Goal: Task Accomplishment & Management: Manage account settings

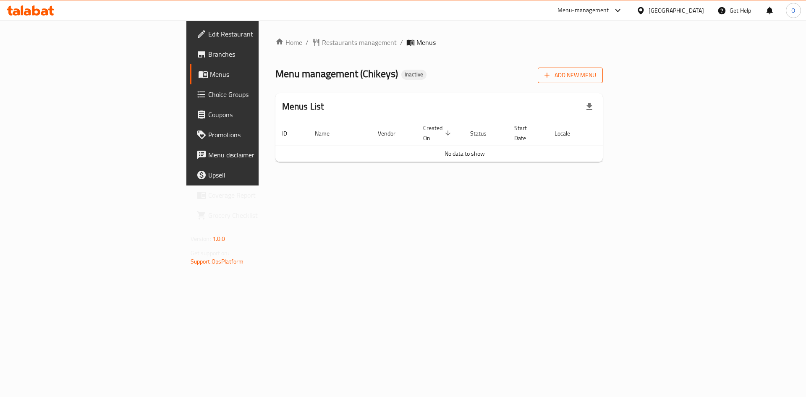
click at [596, 79] on span "Add New Menu" at bounding box center [571, 75] width 52 height 10
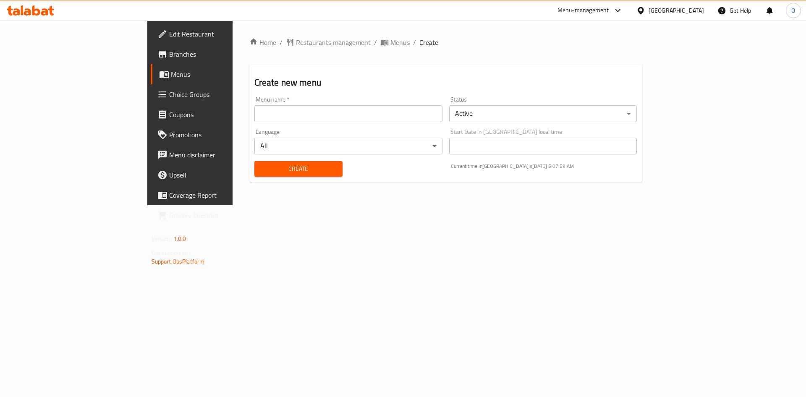
click at [254, 112] on input "text" at bounding box center [348, 113] width 188 height 17
type input "[DATE]"
click at [254, 161] on button "Create" at bounding box center [298, 169] width 88 height 16
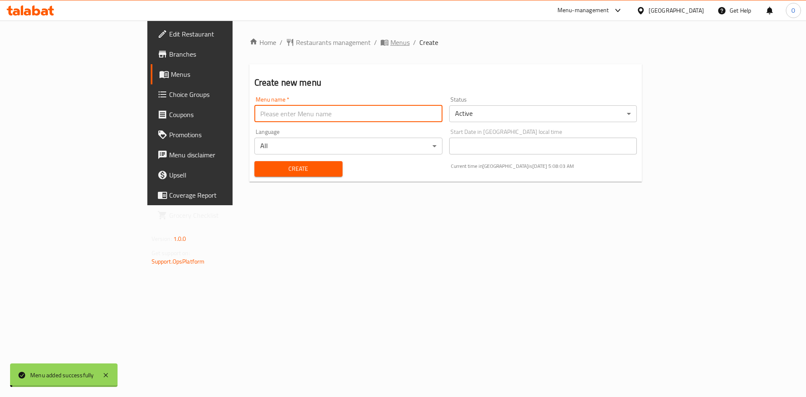
click at [390, 42] on span "Menus" at bounding box center [399, 42] width 19 height 10
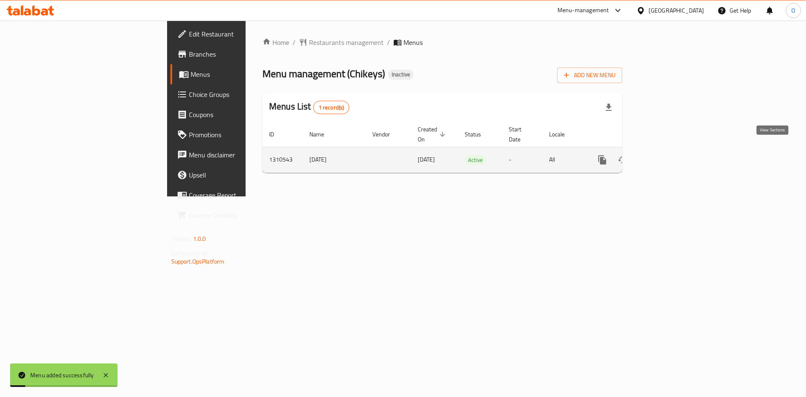
click at [673, 150] on link "enhanced table" at bounding box center [663, 160] width 20 height 20
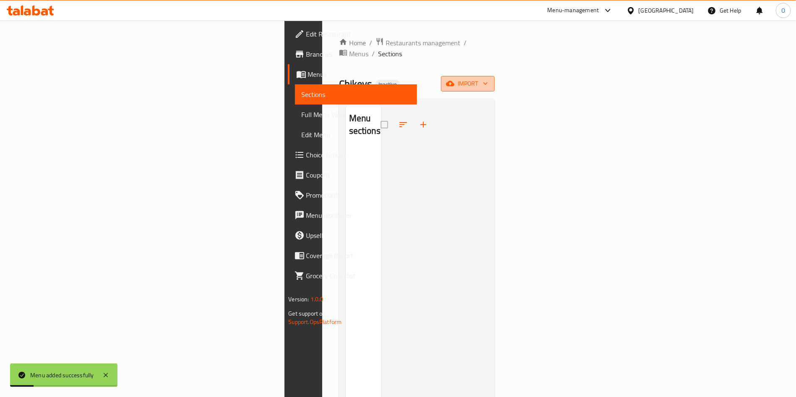
click at [455, 79] on icon "button" at bounding box center [450, 83] width 8 height 8
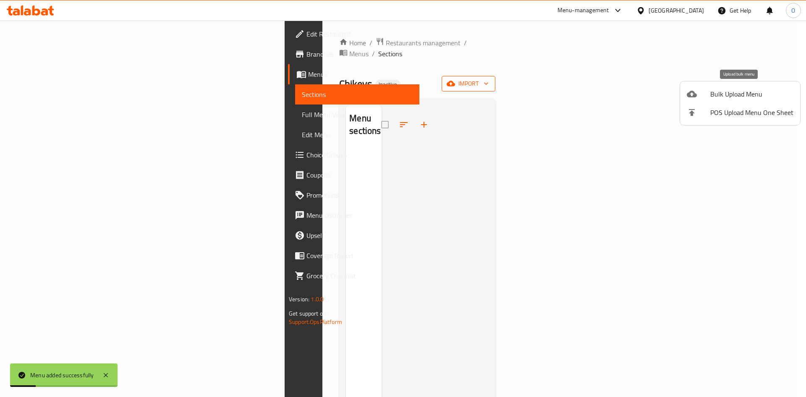
click at [704, 100] on li "Bulk Upload Menu" at bounding box center [740, 94] width 120 height 18
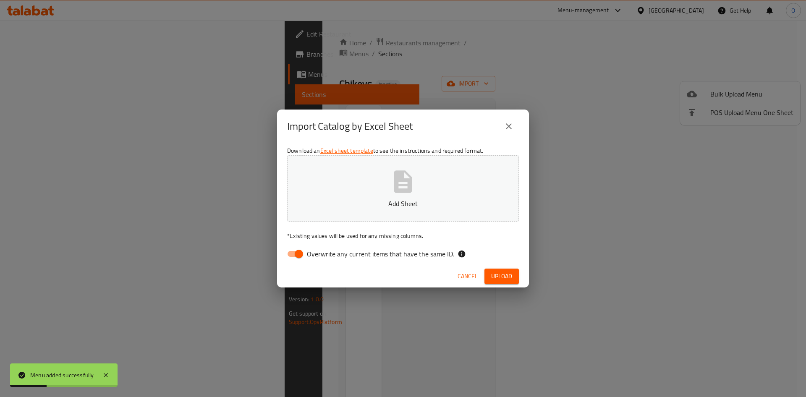
click at [295, 256] on input "Overwrite any current items that have the same ID." at bounding box center [299, 254] width 48 height 16
checkbox input "false"
click at [506, 273] on span "Upload" at bounding box center [501, 276] width 21 height 10
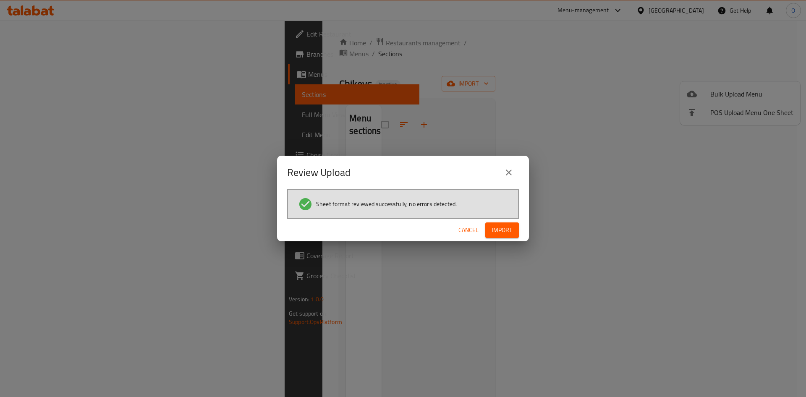
click at [500, 228] on span "Import" at bounding box center [502, 230] width 20 height 10
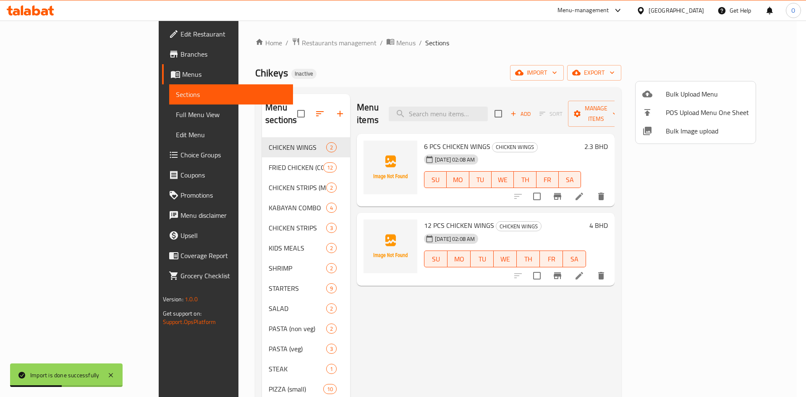
click at [392, 57] on div at bounding box center [403, 198] width 806 height 397
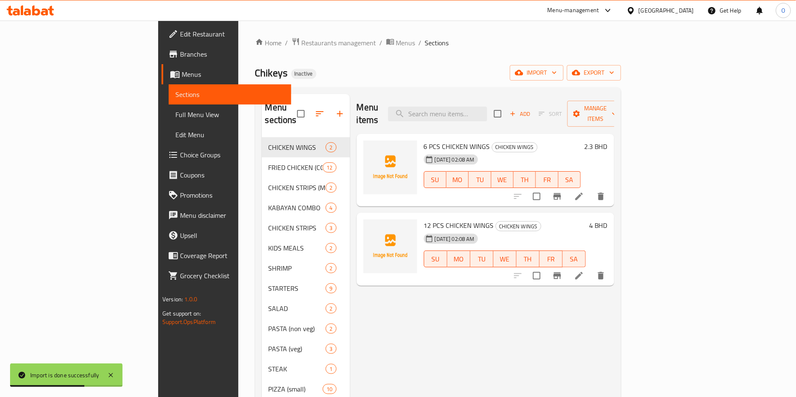
click at [180, 154] on span "Choice Groups" at bounding box center [232, 155] width 105 height 10
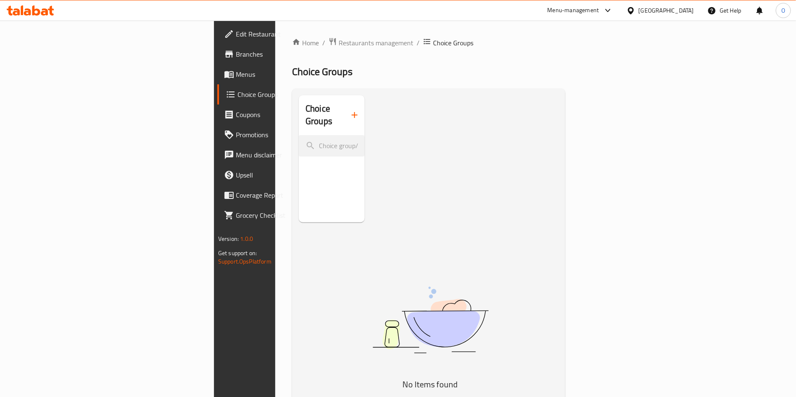
click at [236, 73] on span "Menus" at bounding box center [288, 74] width 105 height 10
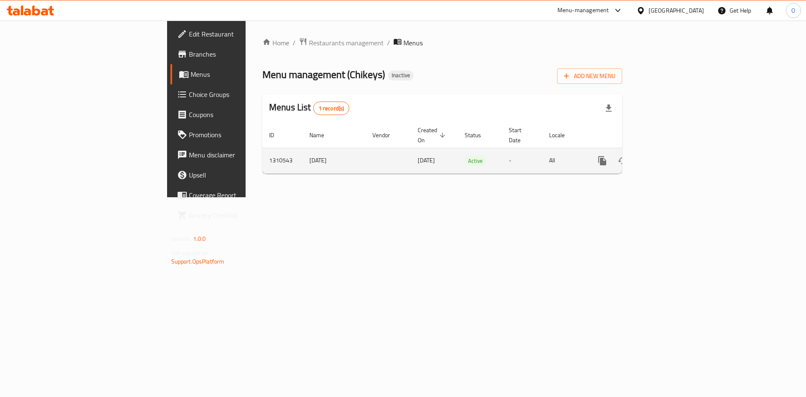
click at [680, 148] on td "enhanced table" at bounding box center [633, 161] width 94 height 26
click at [668, 156] on icon "enhanced table" at bounding box center [663, 161] width 10 height 10
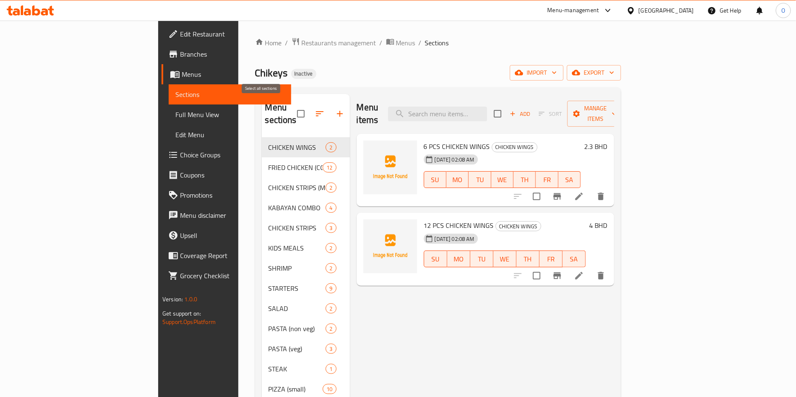
click at [292, 108] on input "checkbox" at bounding box center [301, 114] width 18 height 18
checkbox input "true"
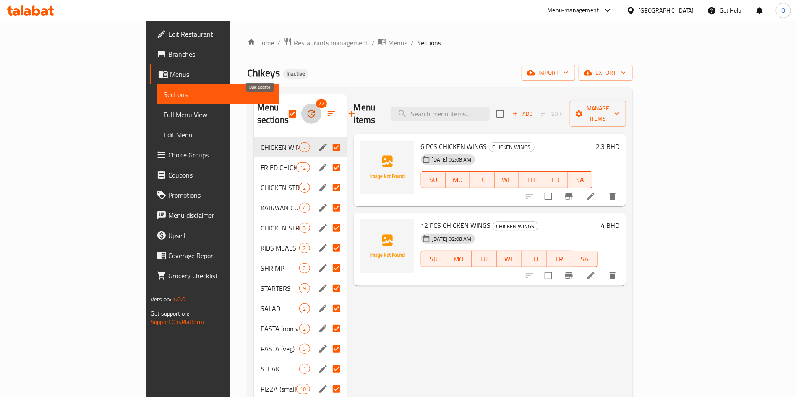
click at [306, 109] on icon "button" at bounding box center [311, 114] width 10 height 10
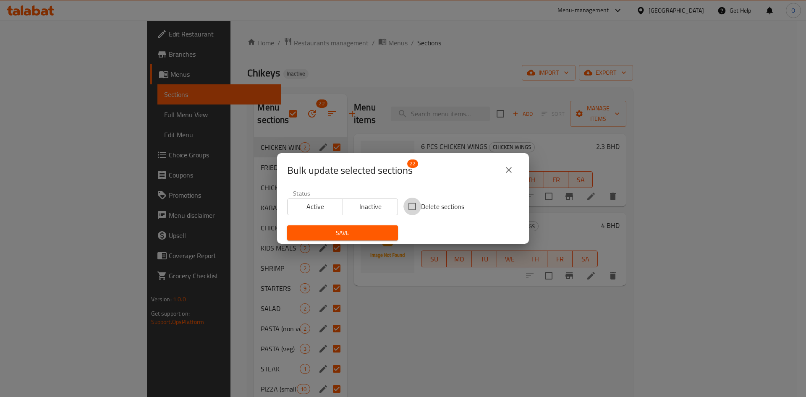
drag, startPoint x: 408, startPoint y: 203, endPoint x: 366, endPoint y: 232, distance: 51.4
click at [403, 205] on input "Delete sections" at bounding box center [412, 207] width 18 height 18
checkbox input "true"
drag, startPoint x: 359, startPoint y: 236, endPoint x: 307, endPoint y: 161, distance: 90.5
click at [359, 236] on span "Save" at bounding box center [342, 233] width 97 height 10
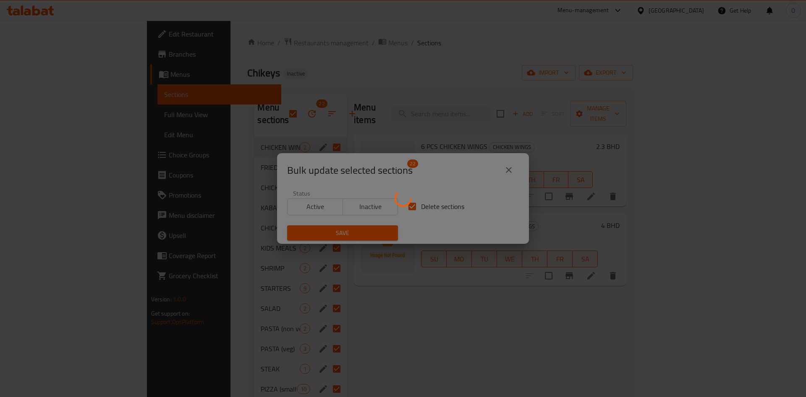
checkbox input "false"
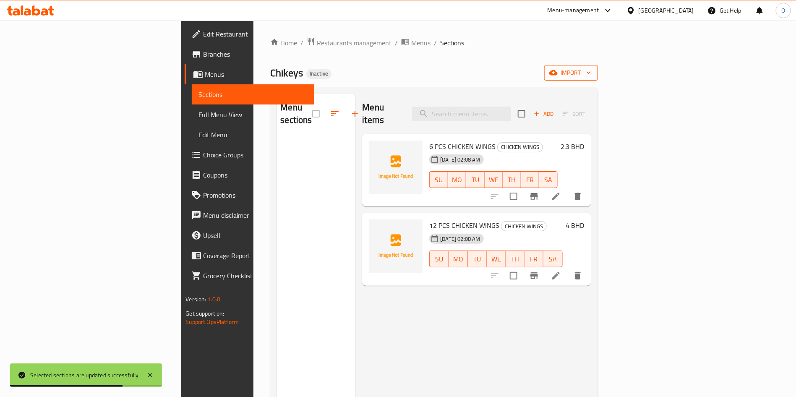
click at [592, 69] on span "import" at bounding box center [571, 73] width 40 height 10
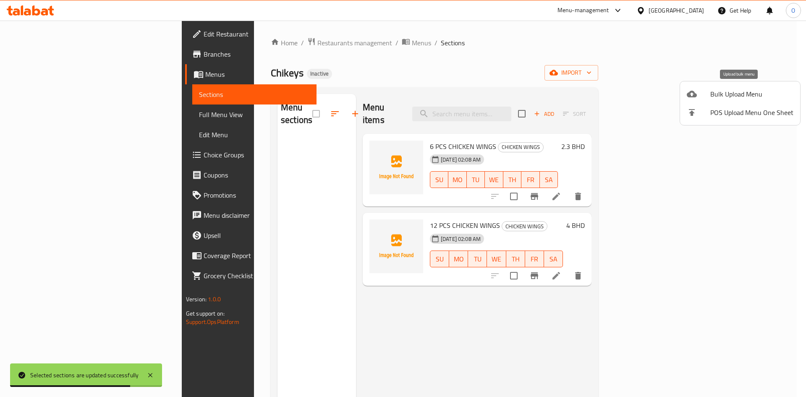
click at [701, 93] on div at bounding box center [699, 94] width 24 height 10
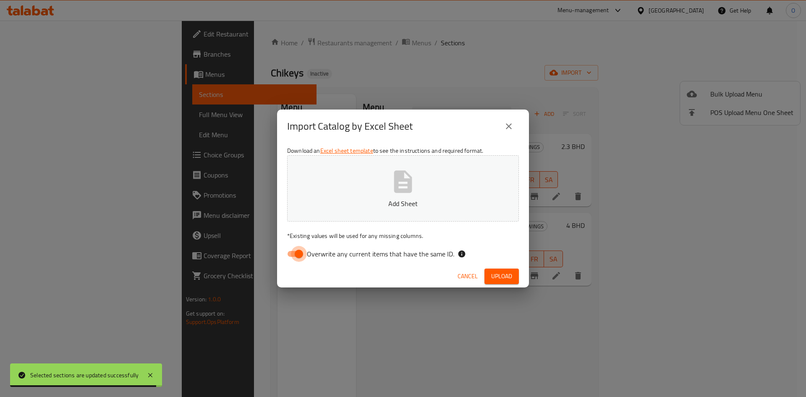
drag, startPoint x: 301, startPoint y: 254, endPoint x: 685, endPoint y: 47, distance: 436.4
click at [302, 254] on input "Overwrite any current items that have the same ID." at bounding box center [299, 254] width 48 height 16
checkbox input "false"
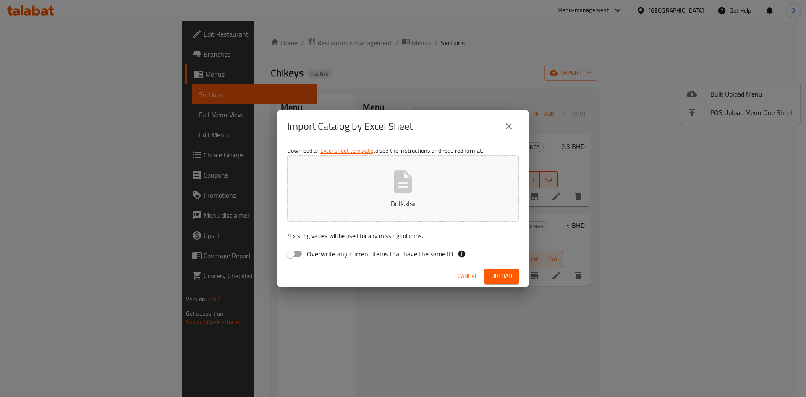
drag, startPoint x: 499, startPoint y: 269, endPoint x: 479, endPoint y: 271, distance: 20.3
click at [499, 269] on button "Upload" at bounding box center [502, 277] width 34 height 16
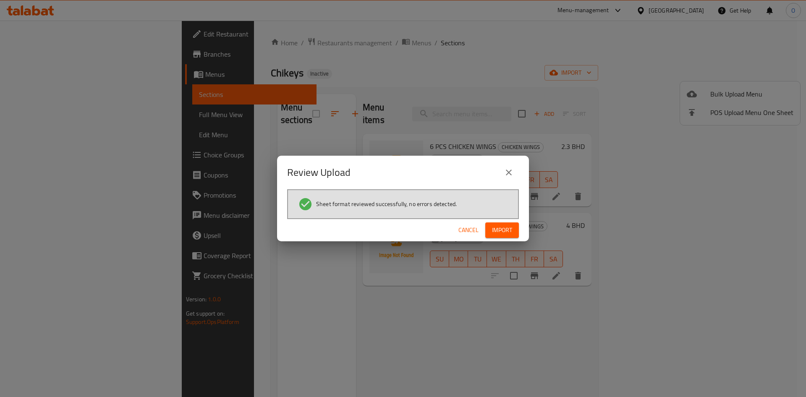
click at [498, 225] on span "Import" at bounding box center [502, 230] width 20 height 10
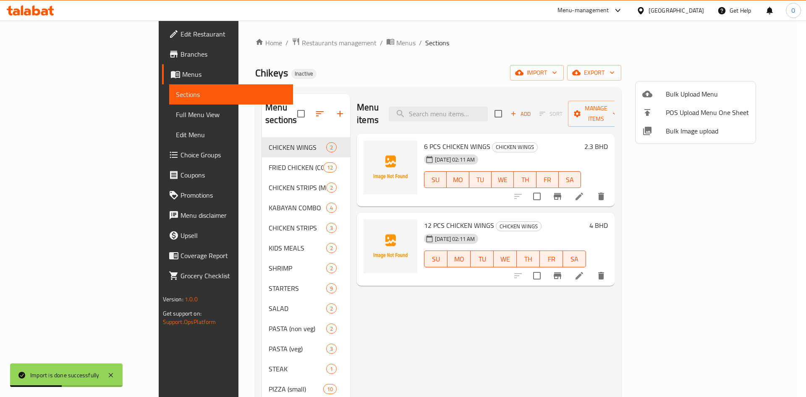
click at [335, 79] on div at bounding box center [403, 198] width 806 height 397
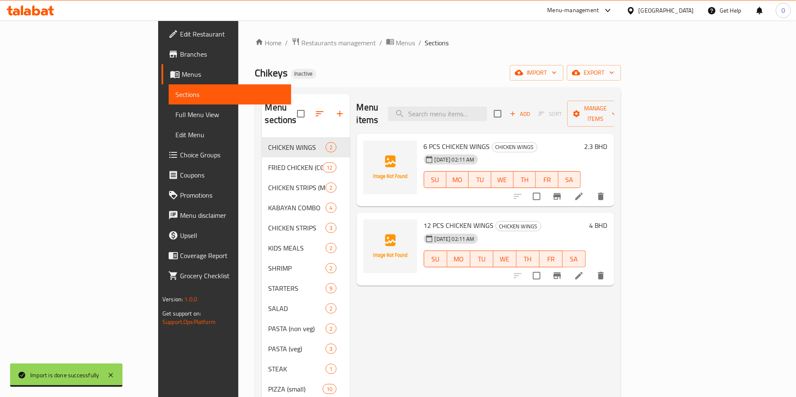
click at [162, 147] on link "Choice Groups" at bounding box center [227, 155] width 130 height 20
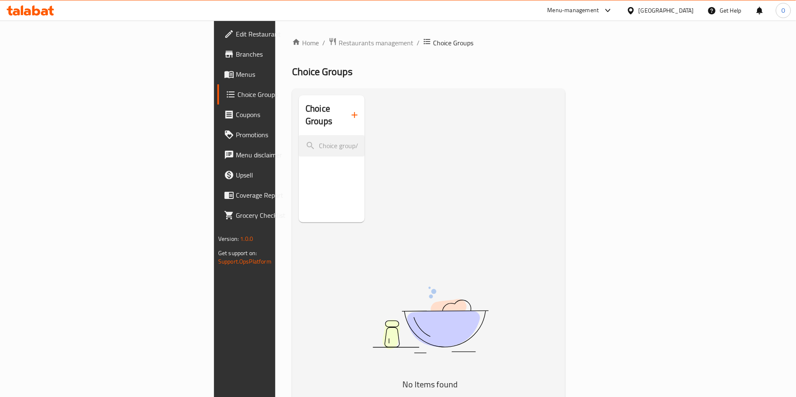
drag, startPoint x: 396, startPoint y: 91, endPoint x: 560, endPoint y: 95, distance: 164.2
click at [396, 91] on div "Choice Groups No Items found" at bounding box center [428, 294] width 273 height 411
click at [352, 112] on icon "button" at bounding box center [355, 115] width 6 height 6
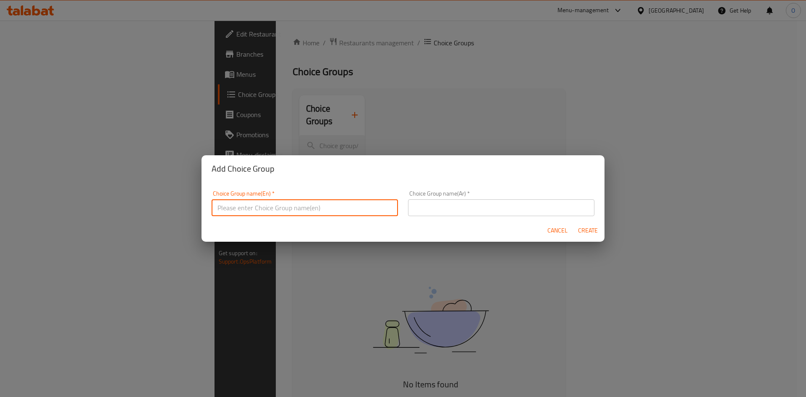
click at [283, 200] on input "text" at bounding box center [305, 207] width 186 height 17
type input "Your Choice Of :"
click at [492, 207] on input "text" at bounding box center [501, 207] width 186 height 17
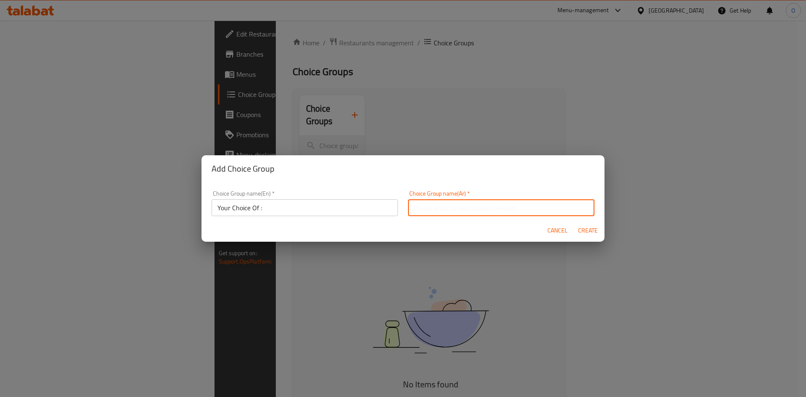
type input "اختيارك من :"
click at [589, 232] on span "Create" at bounding box center [588, 230] width 20 height 10
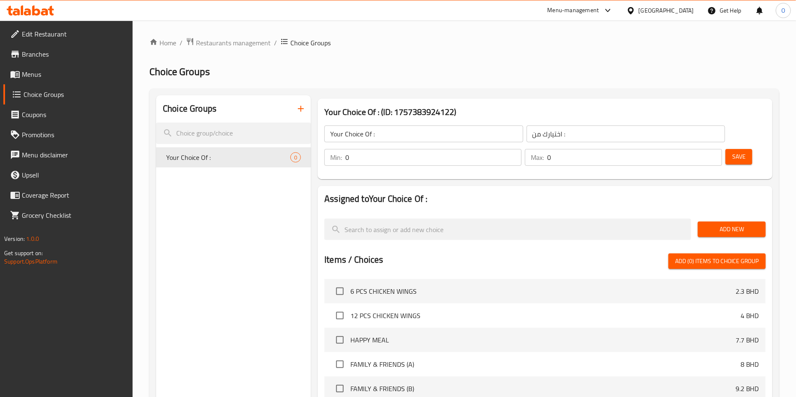
click at [717, 222] on button "Add New" at bounding box center [732, 230] width 68 height 16
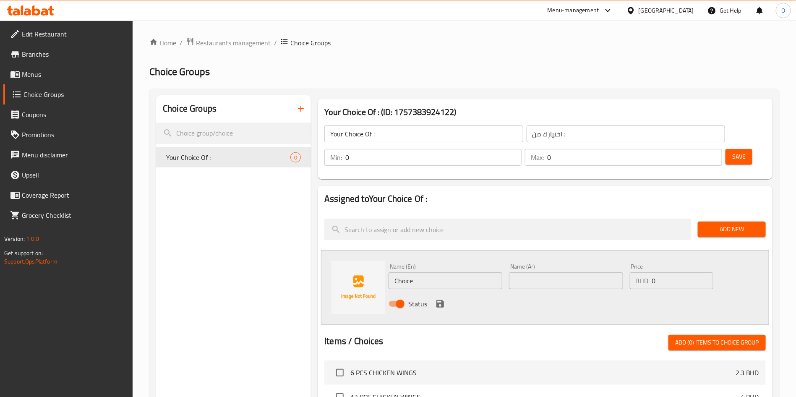
click at [429, 272] on input "Choice" at bounding box center [446, 280] width 114 height 17
type input "Bun"
type input "كيزر"
click at [436, 299] on icon "save" at bounding box center [440, 304] width 10 height 10
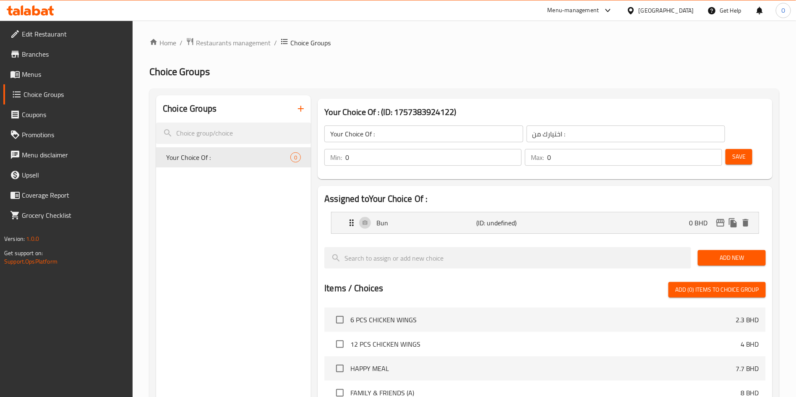
drag, startPoint x: 721, startPoint y: 235, endPoint x: 710, endPoint y: 241, distance: 12.0
click at [721, 253] on span "Add New" at bounding box center [732, 258] width 55 height 10
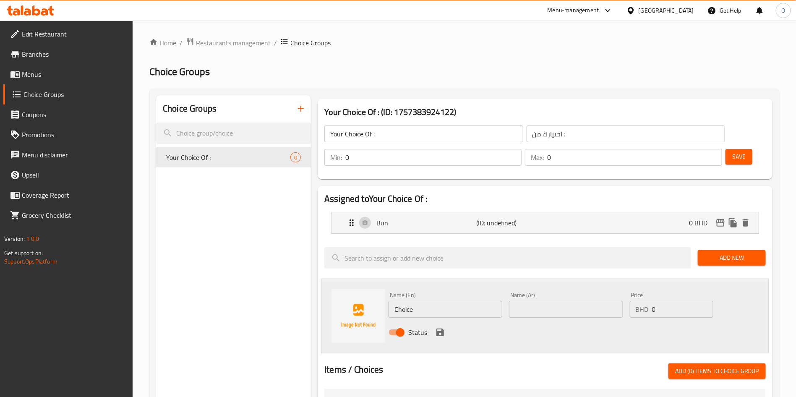
click at [474, 292] on div "Name (En) Choice Name (En)" at bounding box center [446, 305] width 114 height 26
click at [474, 301] on input "Choice" at bounding box center [446, 309] width 114 height 17
click at [470, 301] on input "Choice" at bounding box center [446, 309] width 114 height 17
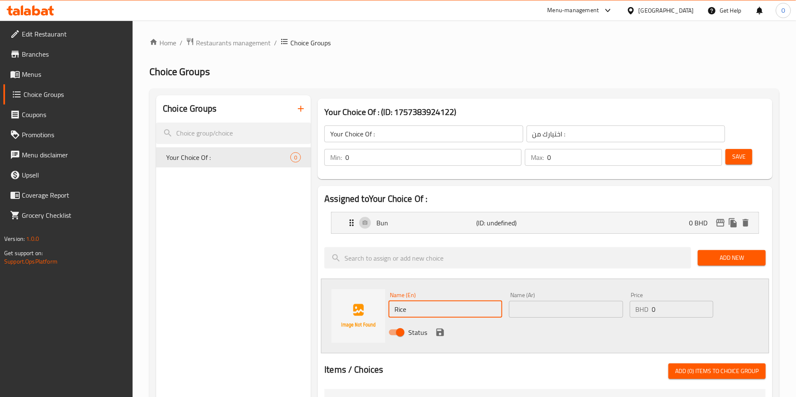
type input "Rice"
click at [507, 289] on div "Name (Ar) Name (Ar)" at bounding box center [566, 305] width 120 height 32
click at [519, 301] on input "text" at bounding box center [566, 309] width 114 height 17
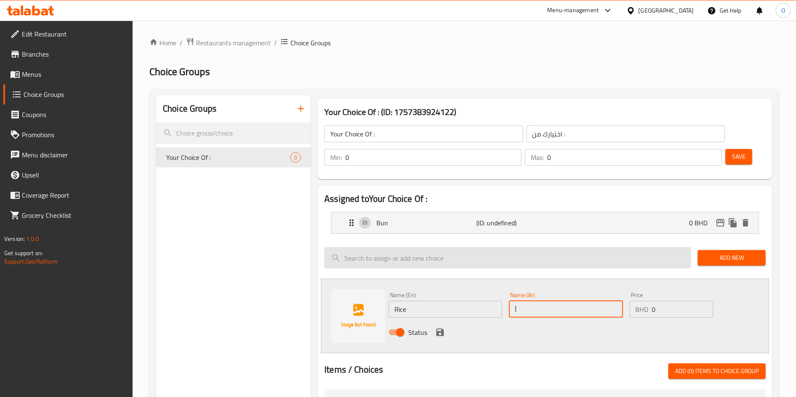
type input "أرز"
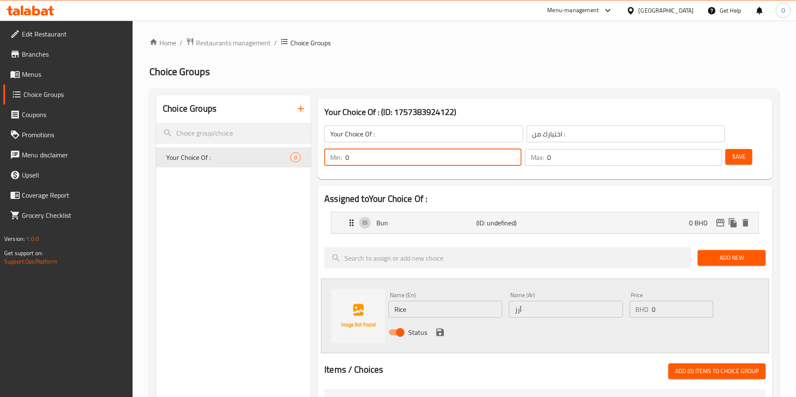
drag, startPoint x: 647, startPoint y: 131, endPoint x: 629, endPoint y: 139, distance: 19.2
click at [522, 149] on div "Min: 0 ​" at bounding box center [423, 157] width 197 height 17
type input "1"
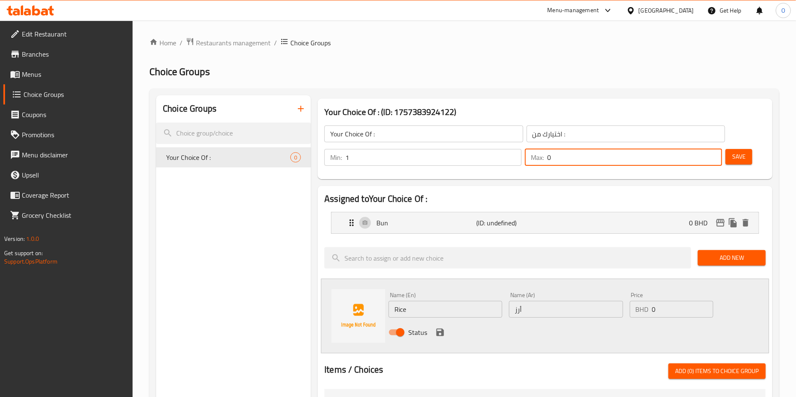
drag, startPoint x: 693, startPoint y: 131, endPoint x: 633, endPoint y: 96, distance: 69.8
click at [665, 147] on div "Max: 0 ​" at bounding box center [624, 157] width 201 height 20
type input "1"
click at [633, 96] on div "Your Choice Of : (ID: 1757383924122) Your Choice Of : ​ اختيارك من : ​ Min: 1 ​…" at bounding box center [545, 138] width 462 height 87
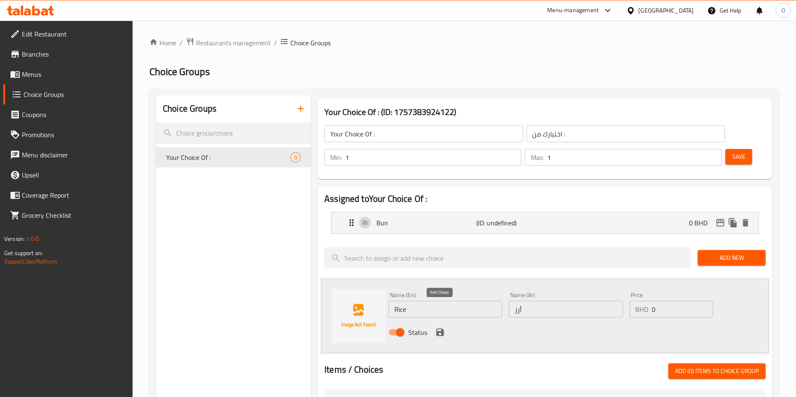
click at [436, 327] on icon "save" at bounding box center [440, 332] width 10 height 10
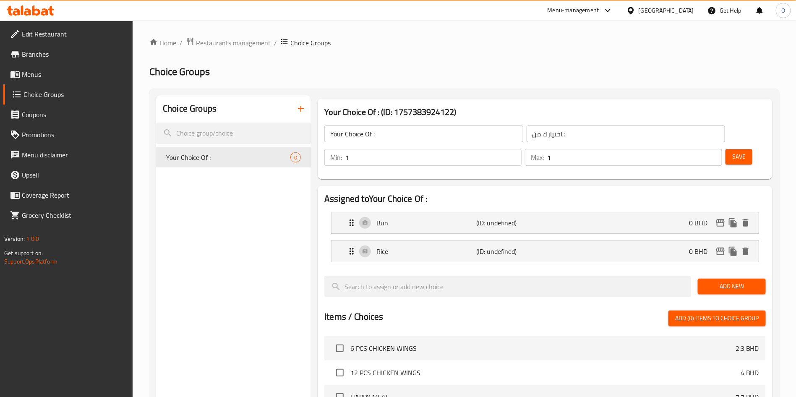
click at [733, 152] on span "Save" at bounding box center [739, 157] width 13 height 10
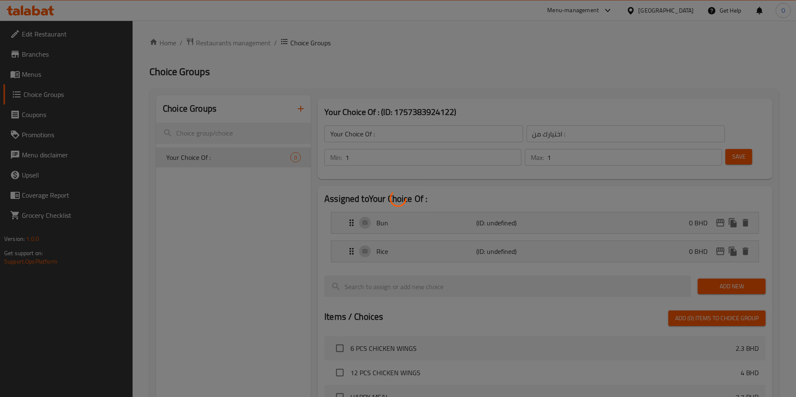
click at [470, 56] on div at bounding box center [398, 198] width 796 height 397
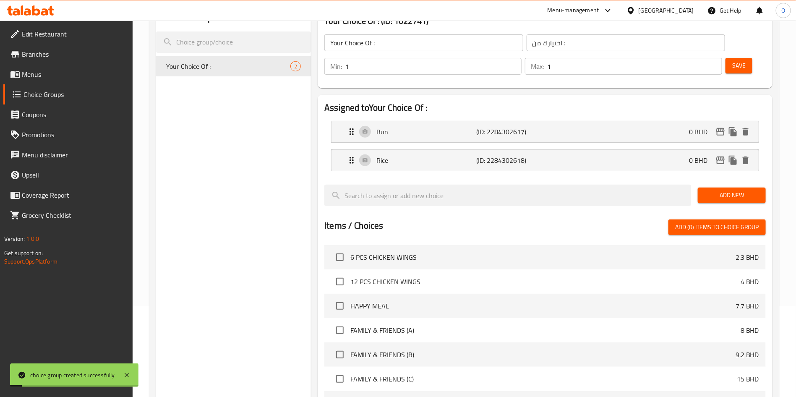
scroll to position [244, 0]
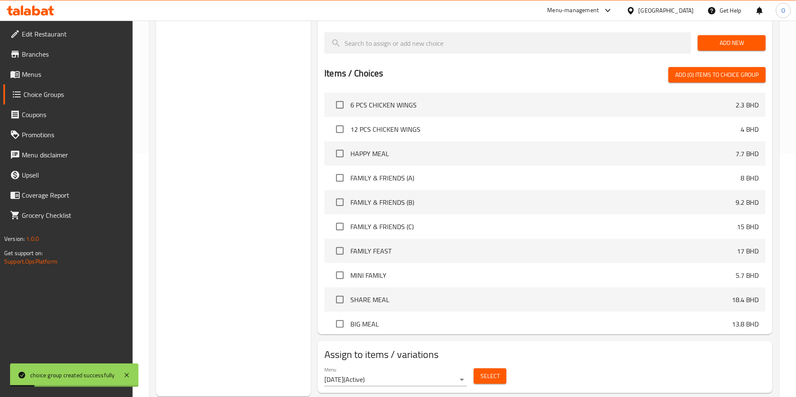
click at [483, 371] on span "Select" at bounding box center [490, 376] width 19 height 10
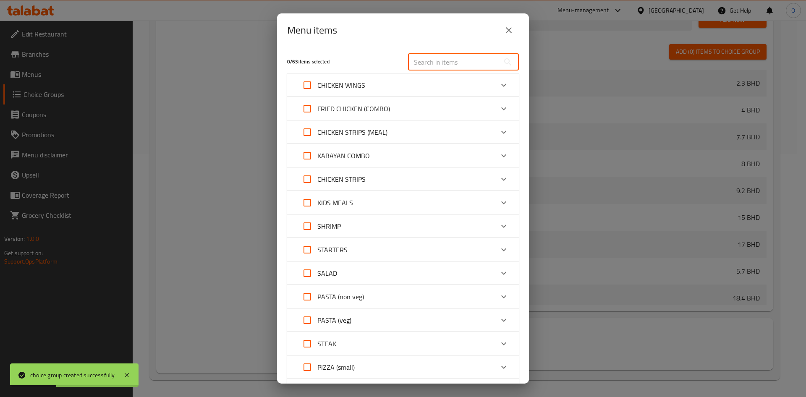
click at [430, 63] on input "text" at bounding box center [454, 62] width 92 height 17
paste input "CRUNCHY BOX"
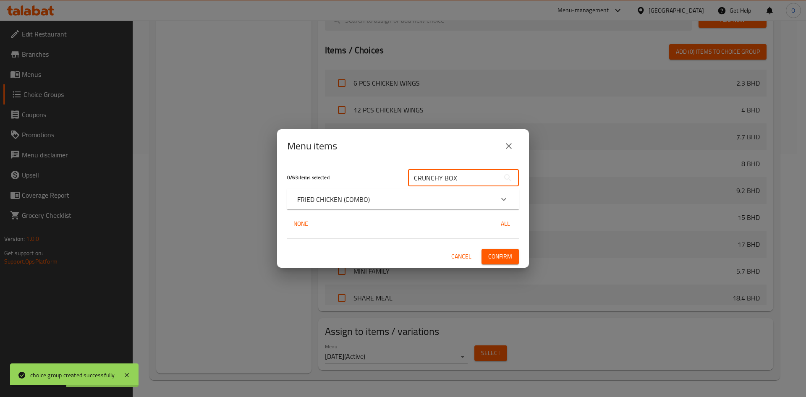
type input "CRUNCHY BOX"
click at [343, 212] on div "0 / 63 items selected CRUNCHY BOX ​ FRIED CHICKEN (COMBO) CRUNCHY BOX 3.5 BHD N…" at bounding box center [403, 215] width 252 height 105
click at [343, 207] on div "FRIED CHICKEN (COMBO)" at bounding box center [403, 199] width 232 height 20
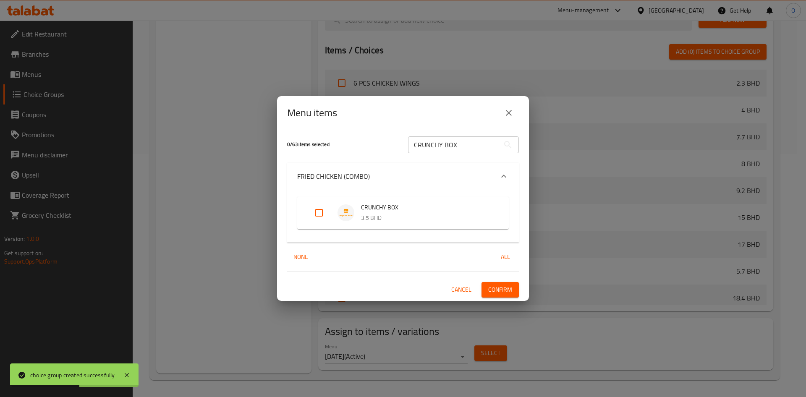
click at [320, 215] on input "Expand" at bounding box center [319, 213] width 20 height 20
checkbox input "true"
drag, startPoint x: 503, startPoint y: 283, endPoint x: 262, endPoint y: 184, distance: 259.6
click at [500, 283] on button "Confirm" at bounding box center [500, 290] width 37 height 16
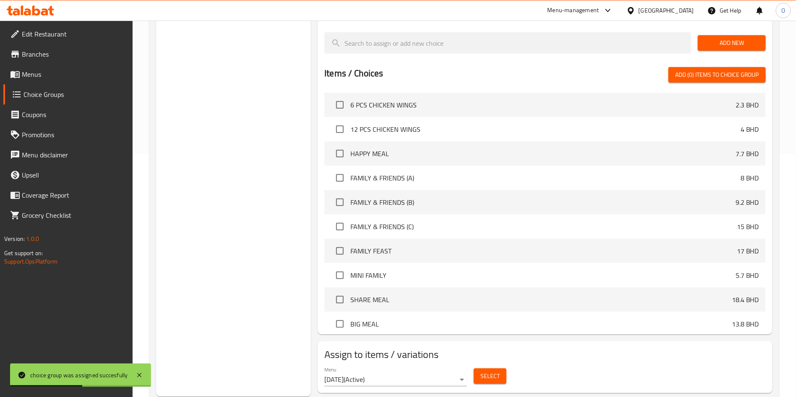
click at [272, 171] on div "Choice Groups Your Choice Of : 2" at bounding box center [233, 124] width 155 height 545
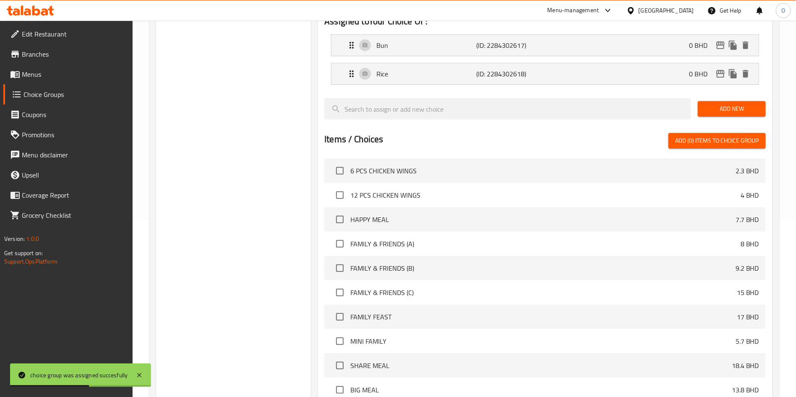
scroll to position [55, 0]
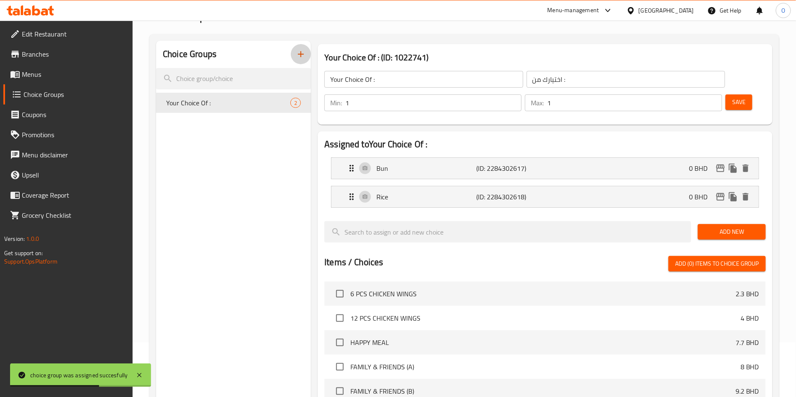
click at [300, 58] on icon "button" at bounding box center [301, 54] width 10 height 10
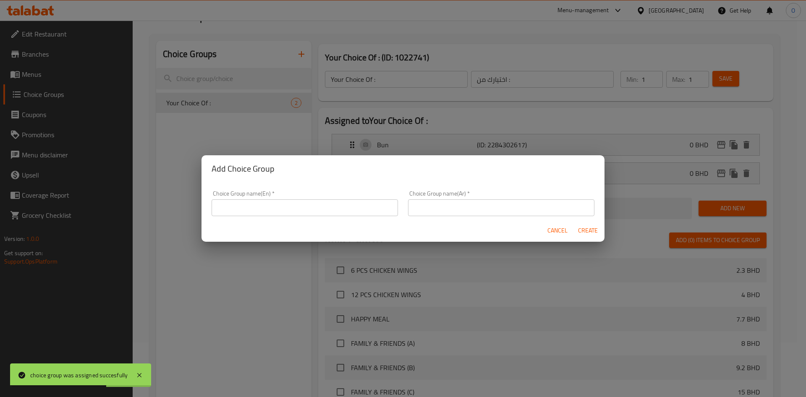
click at [303, 205] on input "text" at bounding box center [305, 207] width 186 height 17
type input "Your Choice Of :1"
click at [453, 207] on input "text" at bounding box center [501, 207] width 186 height 17
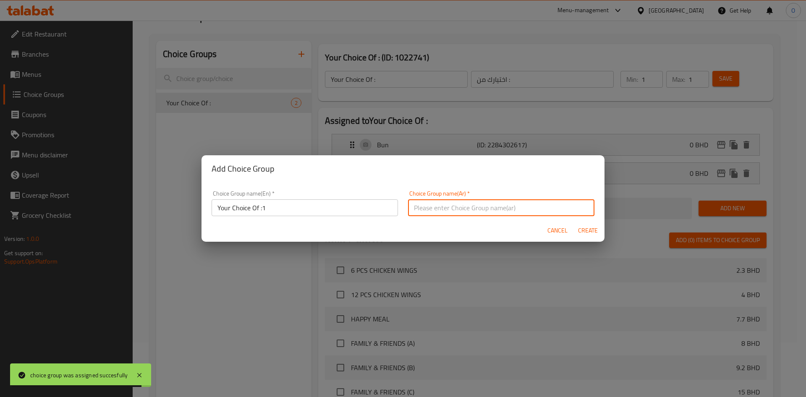
type input "اختيارك من :"
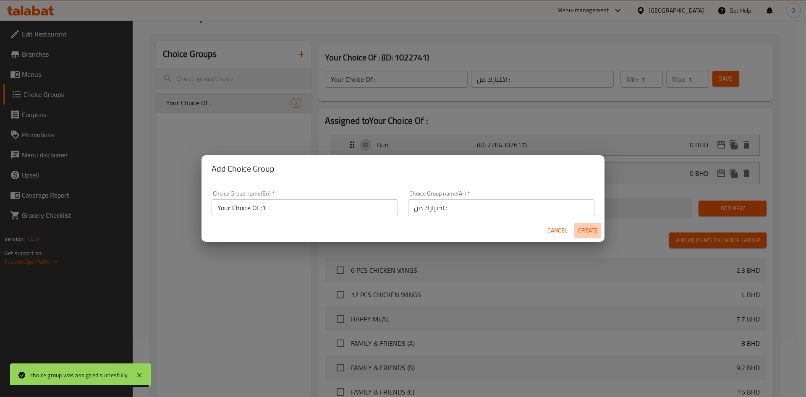
click at [584, 231] on span "Create" at bounding box center [588, 230] width 20 height 10
type input "Your Choice Of :1"
type input "0"
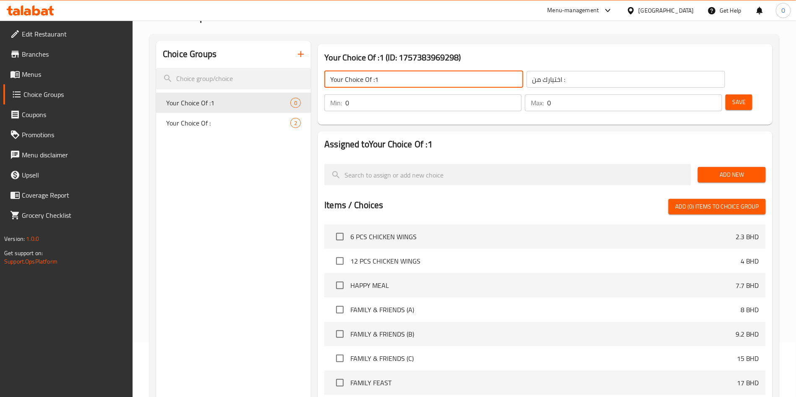
click at [401, 77] on input "Your Choice Of :1" at bounding box center [424, 79] width 199 height 17
type input "Your Choice Of :"
click at [730, 170] on span "Add New" at bounding box center [732, 175] width 55 height 10
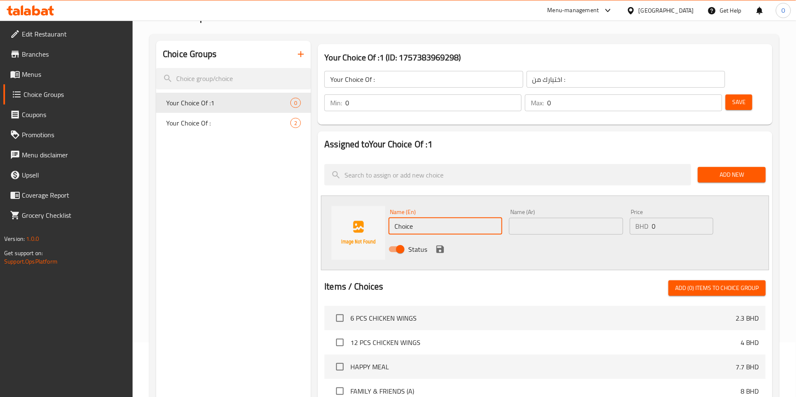
click at [425, 218] on input "Choice" at bounding box center [446, 226] width 114 height 17
paste input "PENNE"
type input "PENNE"
click at [534, 218] on input "text" at bounding box center [566, 226] width 114 height 17
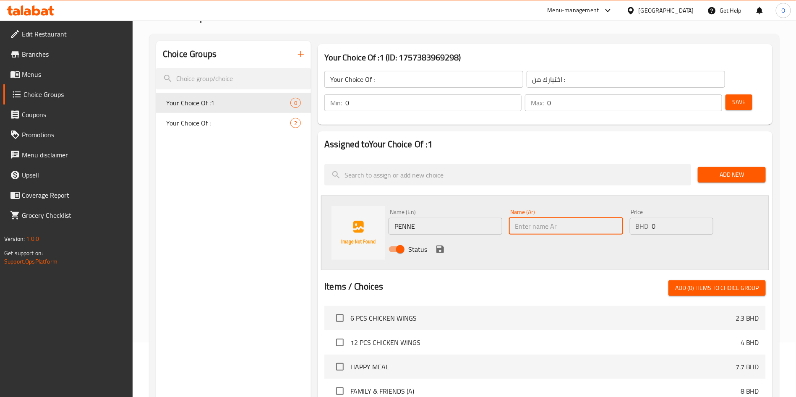
click at [420, 218] on input "PENNE" at bounding box center [446, 226] width 114 height 17
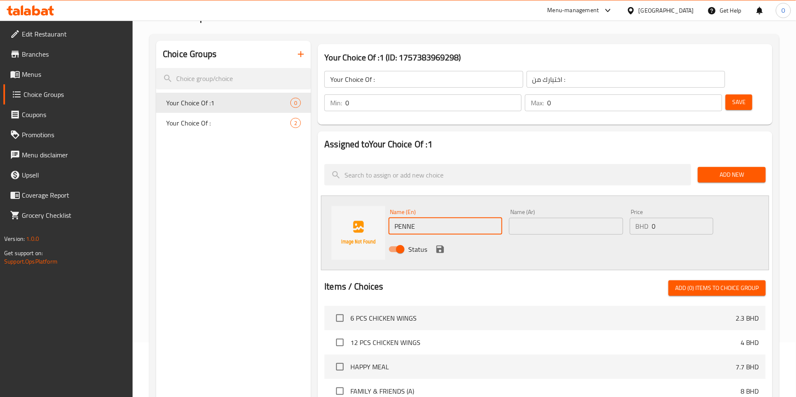
drag, startPoint x: 538, startPoint y: 204, endPoint x: 491, endPoint y: 230, distance: 53.3
click at [538, 218] on input "text" at bounding box center [566, 226] width 114 height 17
paste input "بيني"
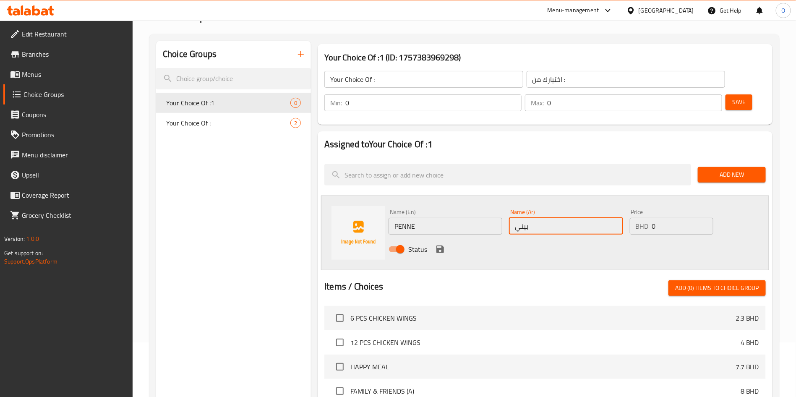
type input "بيني"
click at [436, 244] on icon "save" at bounding box center [440, 249] width 10 height 10
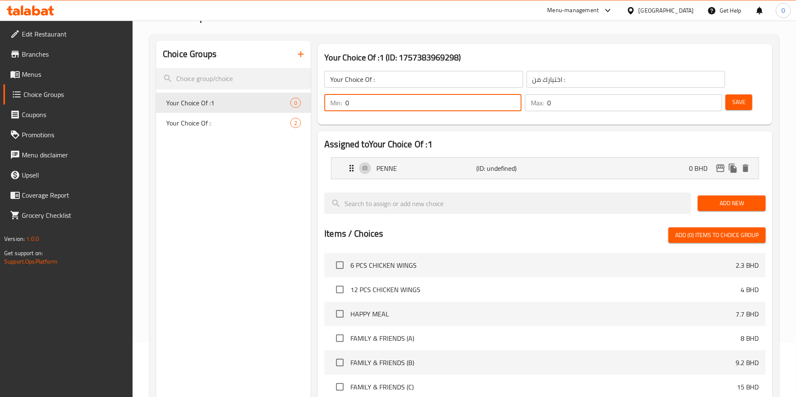
drag, startPoint x: 647, startPoint y: 83, endPoint x: 615, endPoint y: 89, distance: 33.2
click at [615, 89] on div "Your Choice Of : ​ اختيارك من : ​ Min: 0 ​ Max: 0 ​ Save" at bounding box center [545, 91] width 448 height 60
type input "1"
drag, startPoint x: 694, startPoint y: 81, endPoint x: 669, endPoint y: 82, distance: 24.8
click at [669, 94] on div "Max: 0 ​" at bounding box center [623, 102] width 197 height 17
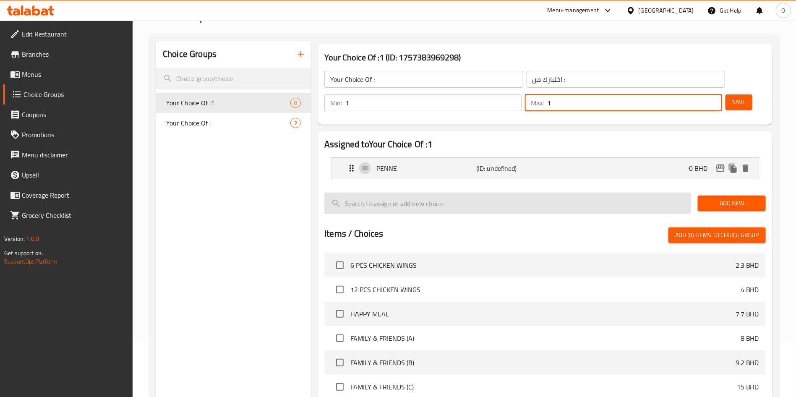
type input "1"
click at [674, 193] on input "search" at bounding box center [508, 203] width 367 height 21
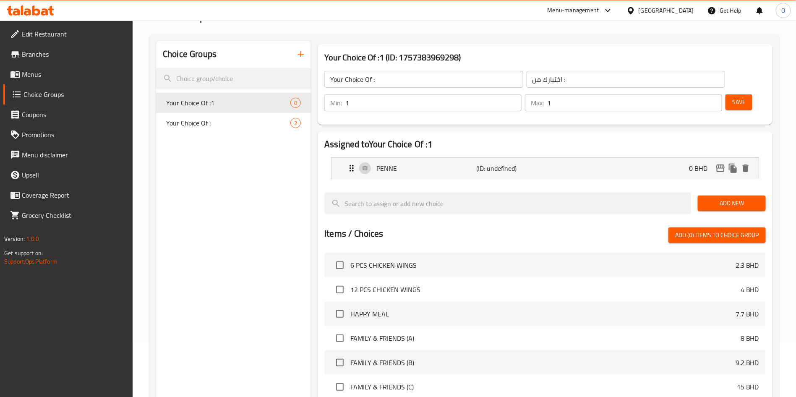
click at [732, 198] on span "Add New" at bounding box center [732, 203] width 55 height 10
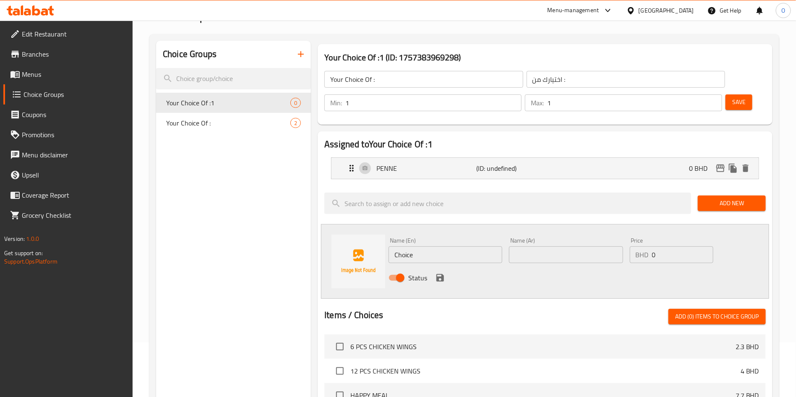
click at [453, 246] on input "Choice" at bounding box center [446, 254] width 114 height 17
paste input "SPAGHETTI"
type input "SPAGHETTI"
click at [567, 246] on input "text" at bounding box center [566, 254] width 114 height 17
paste input "إسباغيتي"
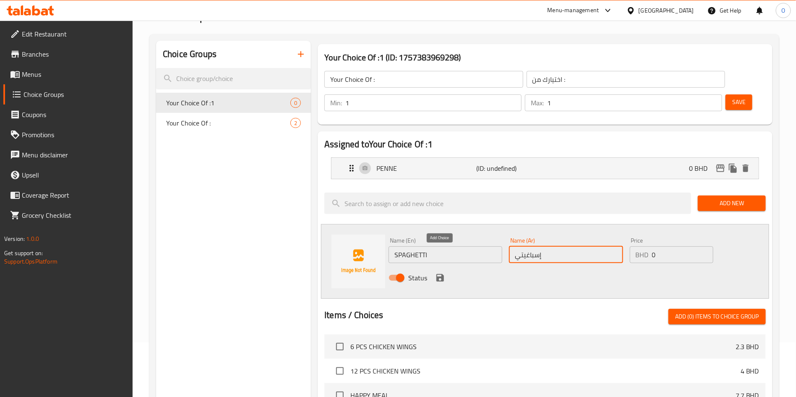
type input "إسباغيتي"
click at [440, 273] on icon "save" at bounding box center [440, 278] width 10 height 10
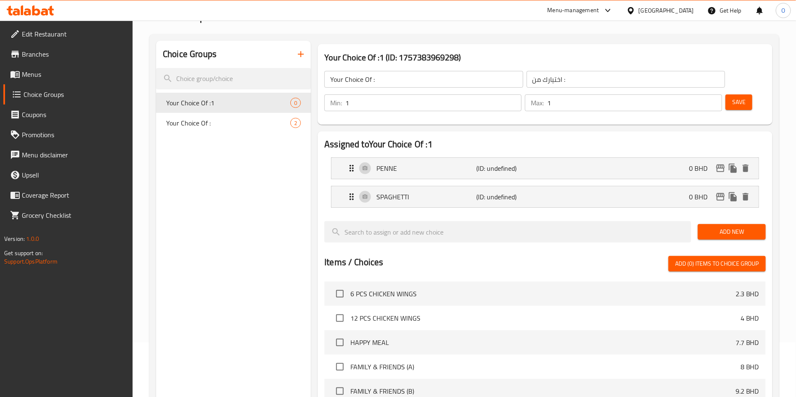
click at [733, 97] on span "Save" at bounding box center [739, 102] width 13 height 10
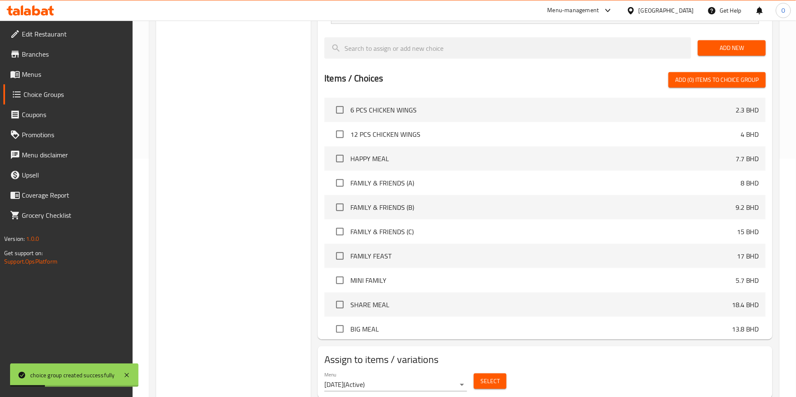
scroll to position [244, 0]
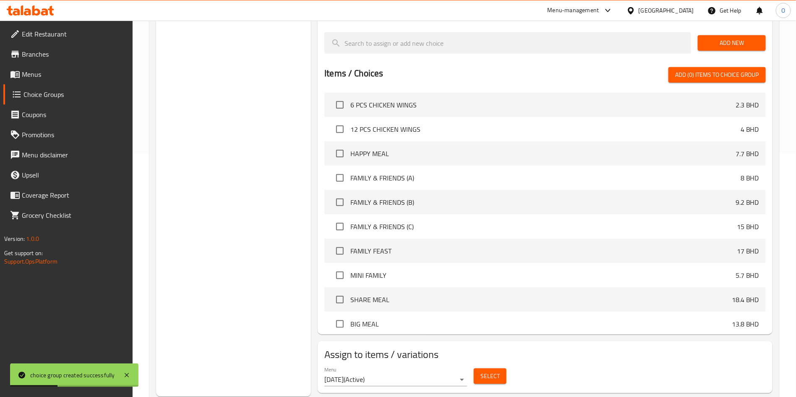
click at [487, 369] on button "Select" at bounding box center [490, 377] width 33 height 16
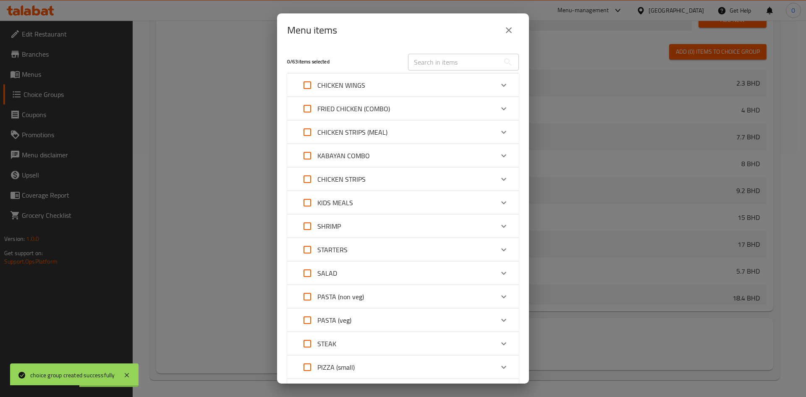
click at [435, 66] on input "text" at bounding box center [454, 62] width 92 height 17
paste input "PASTA ARABIATA"
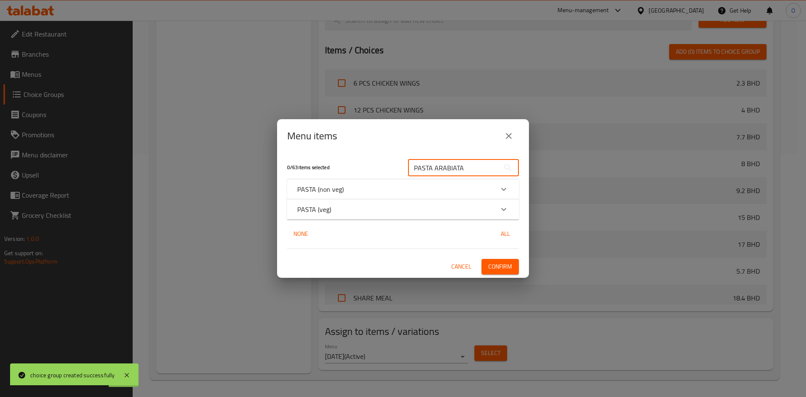
type input "PASTA ARABIATA"
click at [368, 193] on div "PASTA (non veg)" at bounding box center [395, 189] width 196 height 10
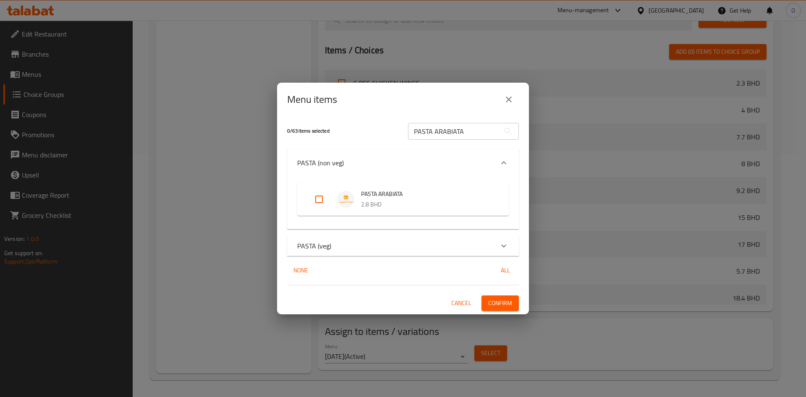
click at [317, 200] on input "Expand" at bounding box center [319, 199] width 20 height 20
checkbox input "true"
click at [498, 300] on span "Confirm" at bounding box center [500, 303] width 24 height 10
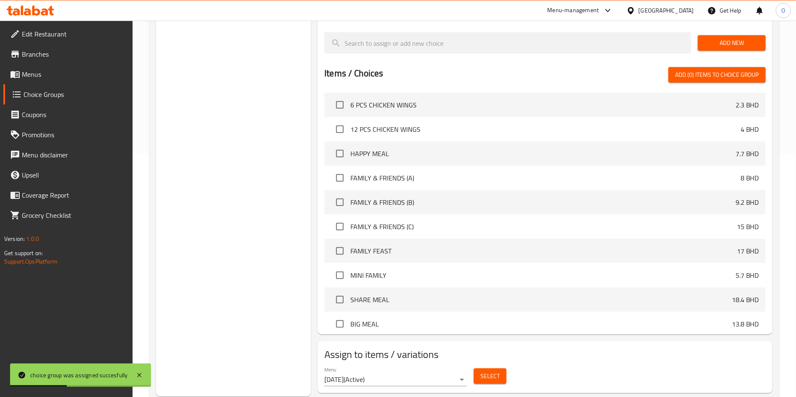
drag, startPoint x: 256, startPoint y: 192, endPoint x: 440, endPoint y: 320, distance: 224.3
click at [256, 193] on div "Choice Groups Your Choice Of : 2 Your Choice Of : 2" at bounding box center [233, 124] width 155 height 545
click at [499, 371] on span "Select" at bounding box center [490, 376] width 19 height 10
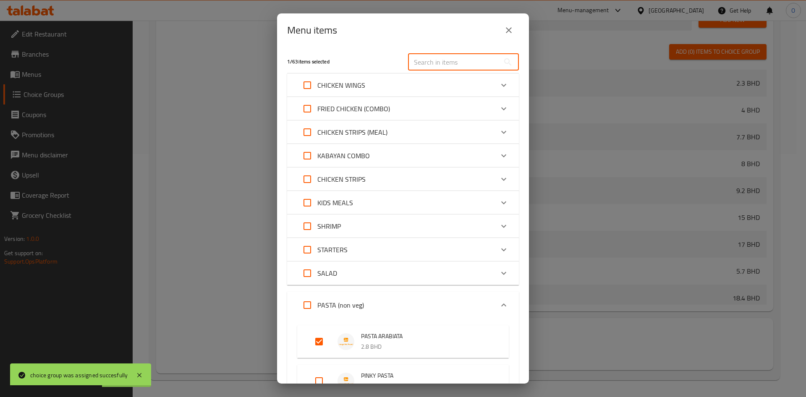
click at [454, 54] on input "text" at bounding box center [454, 62] width 92 height 17
paste input "PINKY PASTA"
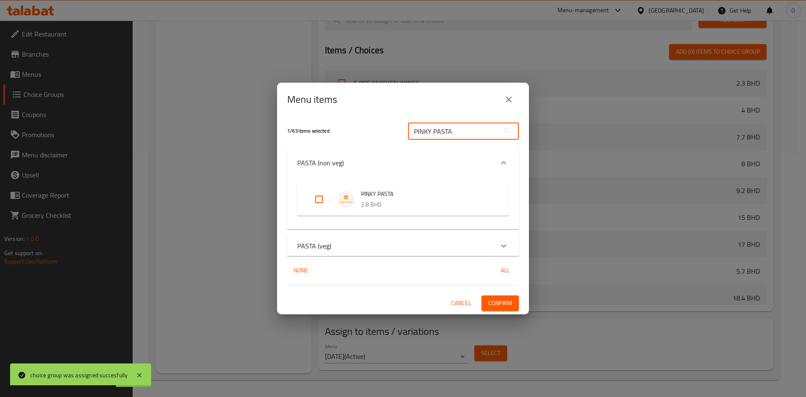
type input "PINKY PASTA"
click at [317, 203] on input "Expand" at bounding box center [319, 199] width 20 height 20
checkbox input "true"
click at [354, 244] on div "PASTA (veg)" at bounding box center [395, 246] width 196 height 10
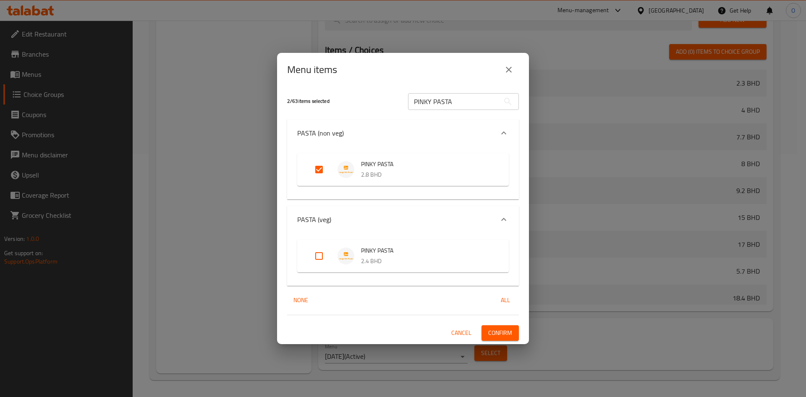
click at [504, 337] on span "Confirm" at bounding box center [500, 333] width 24 height 10
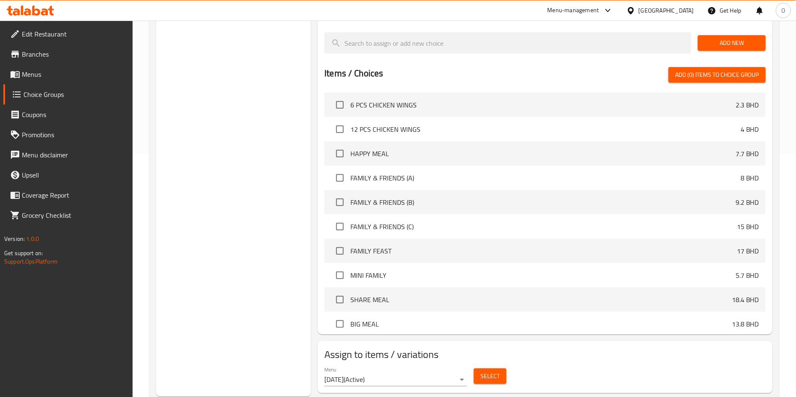
click at [500, 369] on button "Select" at bounding box center [490, 377] width 33 height 16
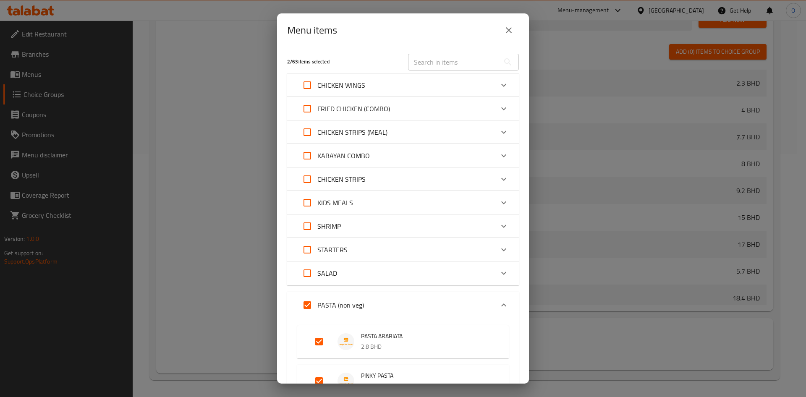
click at [453, 63] on input "text" at bounding box center [454, 62] width 92 height 17
paste input "PINKY PASTA"
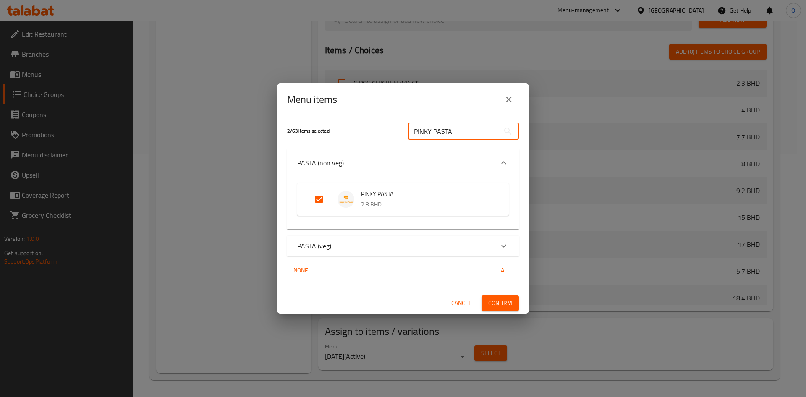
type input "PINKY PASTA"
click at [333, 244] on div "PASTA (veg)" at bounding box center [395, 246] width 196 height 10
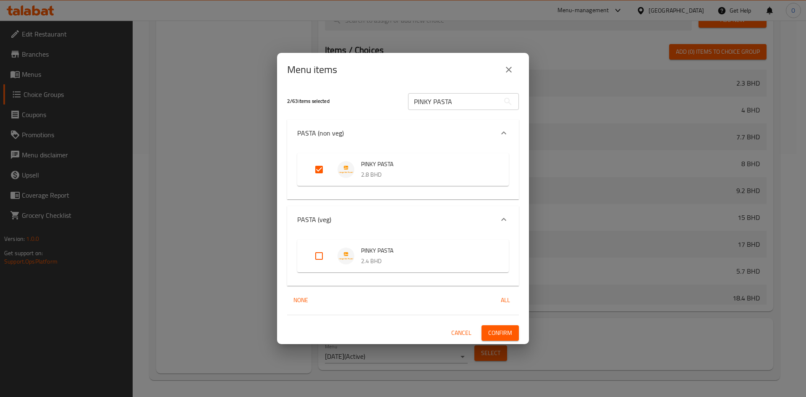
click at [317, 256] on input "Expand" at bounding box center [319, 256] width 20 height 20
checkbox input "true"
click at [509, 332] on span "Confirm" at bounding box center [500, 333] width 24 height 10
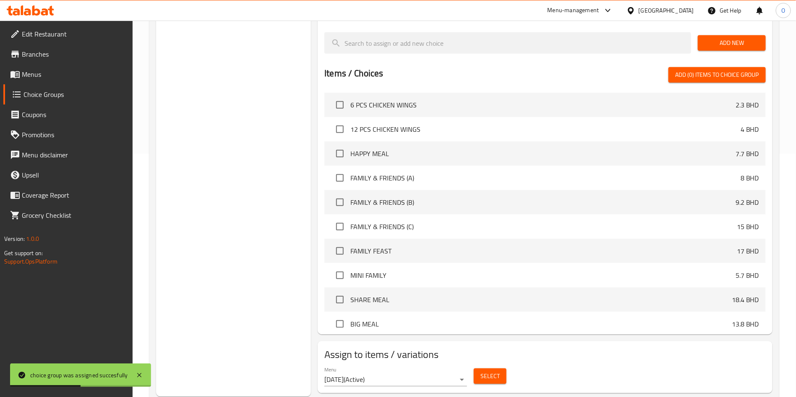
drag, startPoint x: 264, startPoint y: 171, endPoint x: 282, endPoint y: 208, distance: 40.9
click at [264, 171] on div "Choice Groups Your Choice Of : 2 Your Choice Of : 2" at bounding box center [233, 124] width 155 height 545
click at [497, 371] on span "Select" at bounding box center [490, 376] width 19 height 10
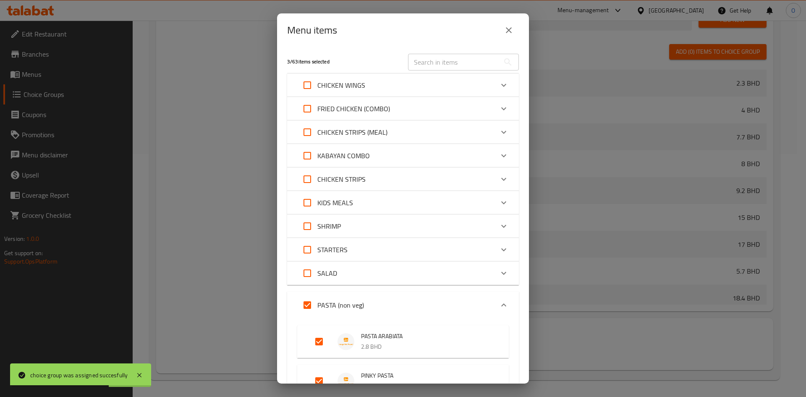
click at [445, 58] on input "text" at bounding box center [454, 62] width 92 height 17
paste input "PASTA ARABIATA"
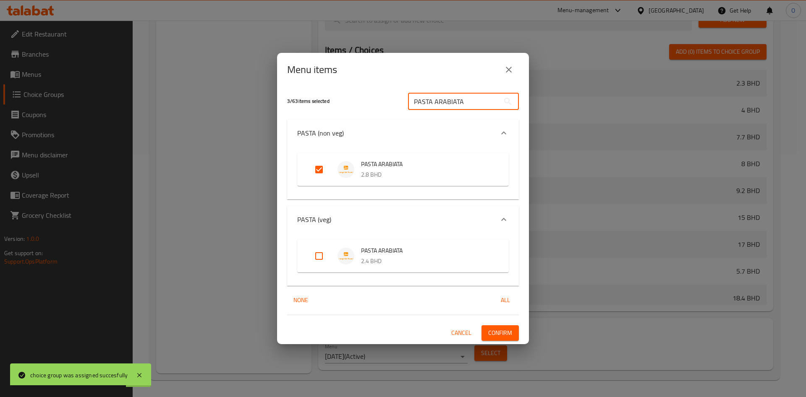
type input "PASTA ARABIATA"
click at [317, 259] on input "Expand" at bounding box center [319, 256] width 20 height 20
checkbox input "true"
drag, startPoint x: 495, startPoint y: 332, endPoint x: 470, endPoint y: 332, distance: 25.2
click at [494, 332] on span "Confirm" at bounding box center [500, 333] width 24 height 10
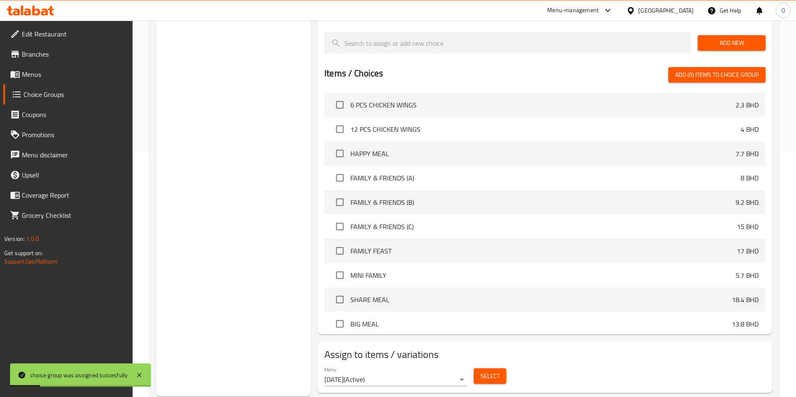
click at [485, 371] on span "Select" at bounding box center [490, 376] width 19 height 10
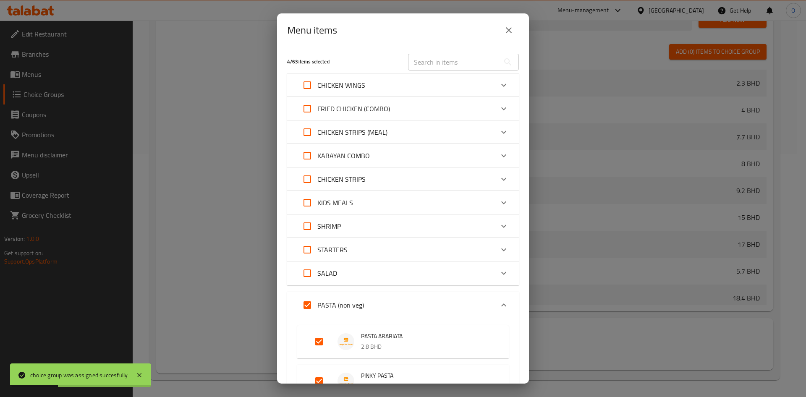
click at [442, 71] on div "​" at bounding box center [463, 62] width 121 height 27
click at [444, 61] on input "text" at bounding box center [454, 62] width 92 height 17
paste input "PINKY PASTA"
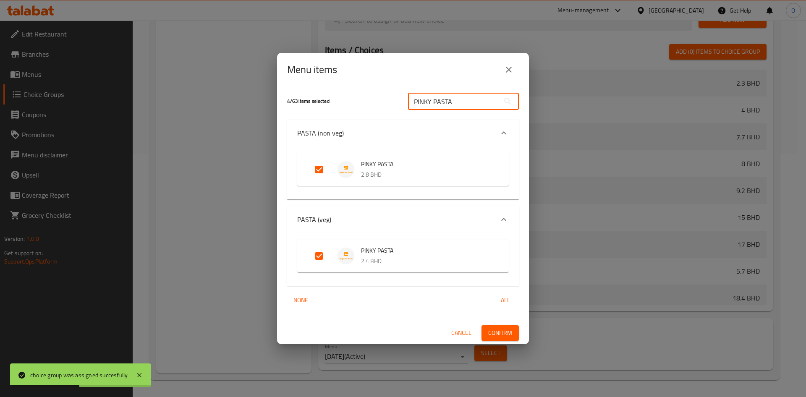
type input "PINKY PASTA"
drag, startPoint x: 460, startPoint y: 332, endPoint x: 0, endPoint y: 147, distance: 495.7
click at [456, 333] on span "Cancel" at bounding box center [461, 333] width 20 height 10
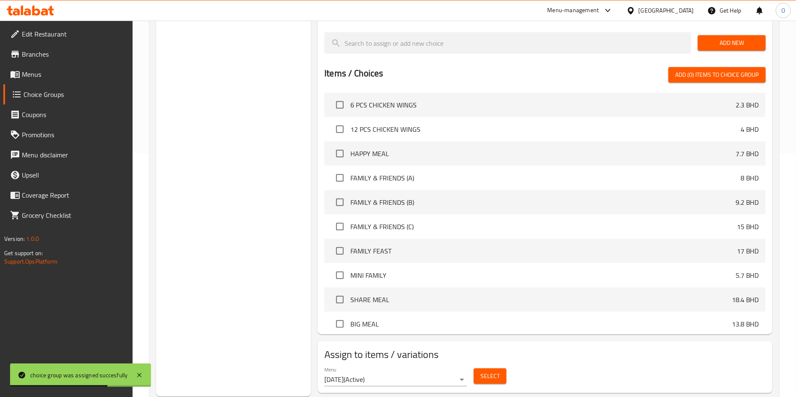
click at [47, 73] on span "Menus" at bounding box center [74, 74] width 105 height 10
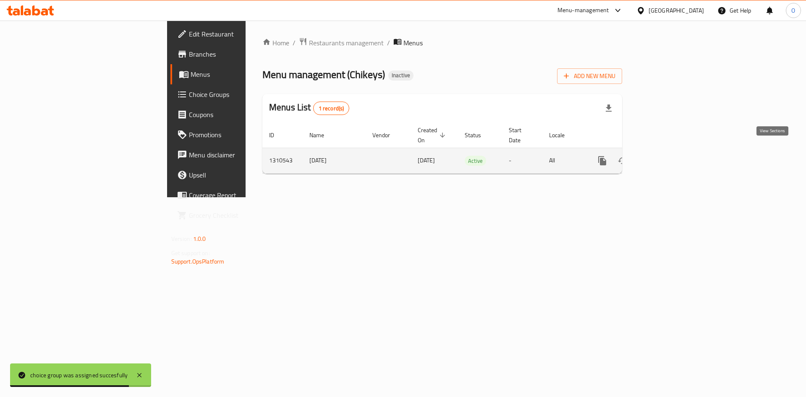
click at [668, 156] on icon "enhanced table" at bounding box center [663, 161] width 10 height 10
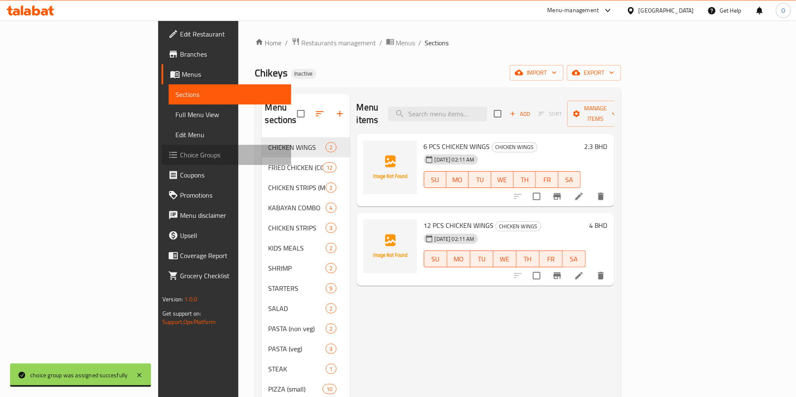
click at [180, 150] on span "Choice Groups" at bounding box center [232, 155] width 105 height 10
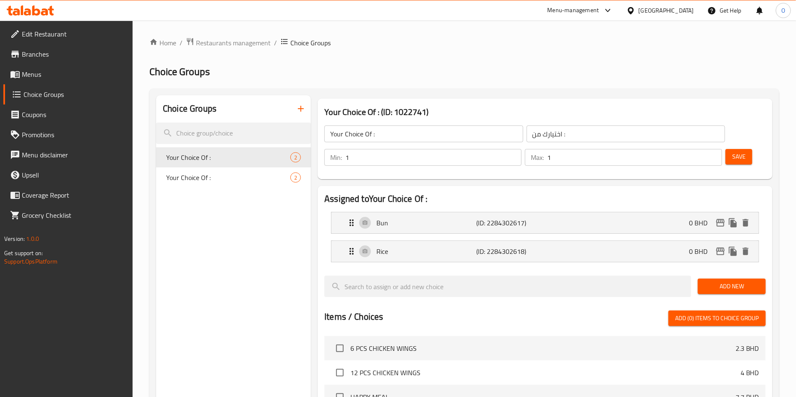
drag, startPoint x: 398, startPoint y: 77, endPoint x: 393, endPoint y: 77, distance: 4.6
click at [398, 77] on h2 "Choice Groups" at bounding box center [464, 71] width 630 height 13
click at [39, 72] on span "Menus" at bounding box center [74, 74] width 105 height 10
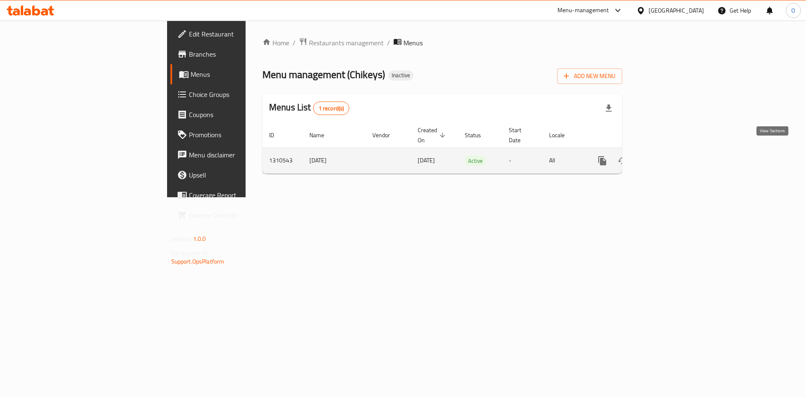
click at [673, 151] on link "enhanced table" at bounding box center [663, 161] width 20 height 20
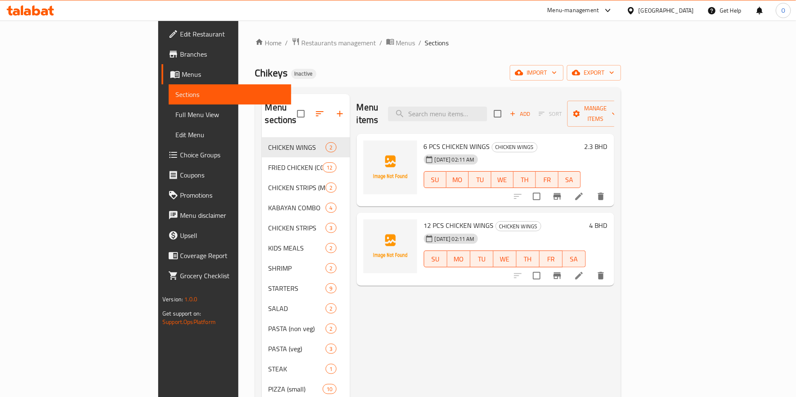
drag, startPoint x: 468, startPoint y: 71, endPoint x: 468, endPoint y: 76, distance: 5.0
click at [468, 72] on div "Chikeys Inactive import export" at bounding box center [438, 73] width 366 height 16
click at [482, 109] on input "search" at bounding box center [437, 114] width 99 height 15
paste input "PINKY PASTA"
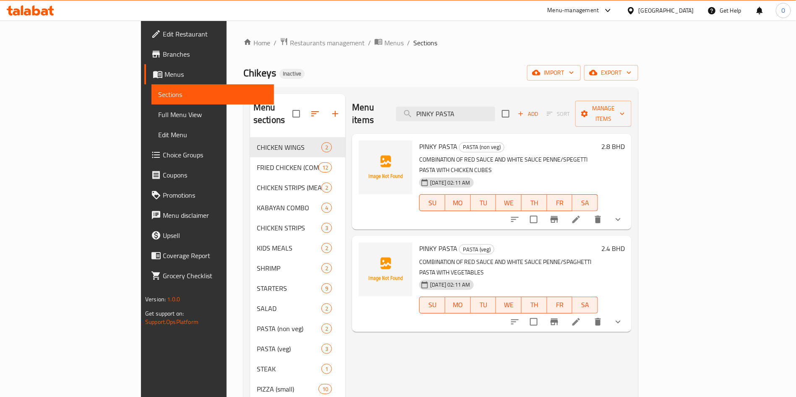
type input "PINKY PASTA"
click at [508, 63] on div "Home / Restaurants management / Menus / Sections Chikeys Inactive import export…" at bounding box center [441, 267] width 395 height 461
click at [582, 215] on icon at bounding box center [576, 220] width 10 height 10
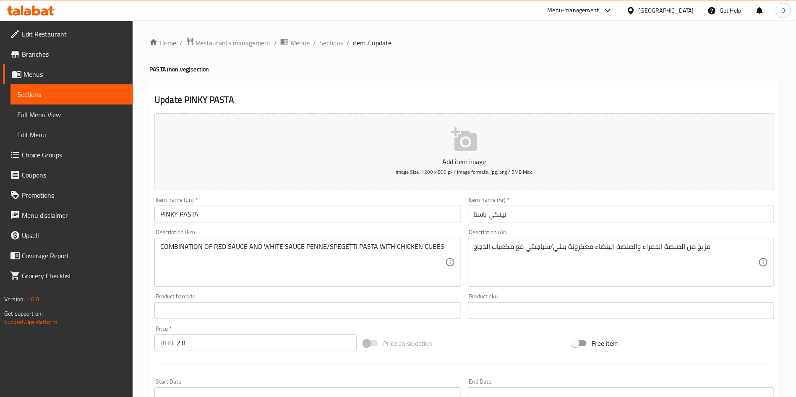
click at [315, 218] on input "PINKY PASTA" at bounding box center [308, 214] width 306 height 17
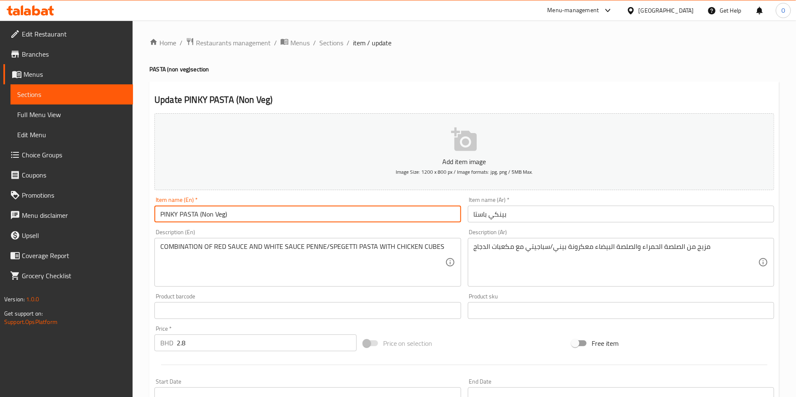
type input "PINKY PASTA (Non Veg)"
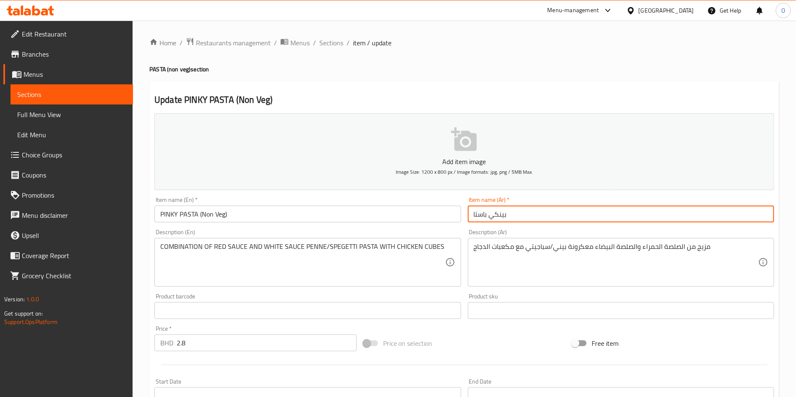
click at [519, 213] on input "بينكي باستا" at bounding box center [621, 214] width 306 height 17
type input "بينكي باستا غير نباتية"
click at [289, 206] on input "PINKY PASTA (Non Veg)" at bounding box center [308, 214] width 306 height 17
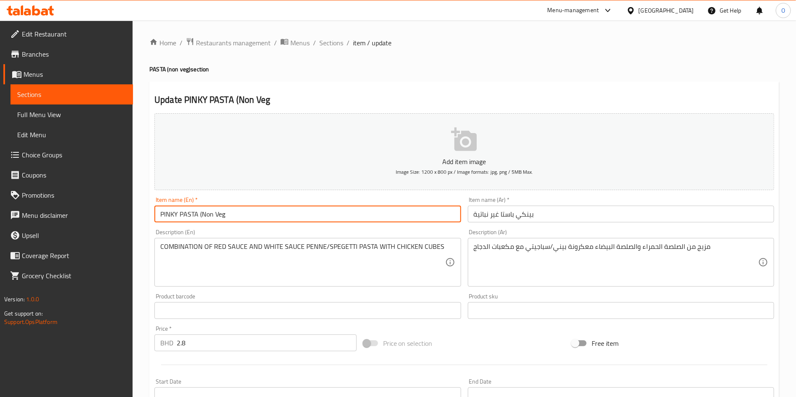
click at [203, 216] on input "PINKY PASTA (Non Veg" at bounding box center [308, 214] width 306 height 17
type input "PINKY PASTA Non Veg"
click at [424, 94] on h2 "Update PINKY PASTA Non Veg" at bounding box center [465, 100] width 620 height 13
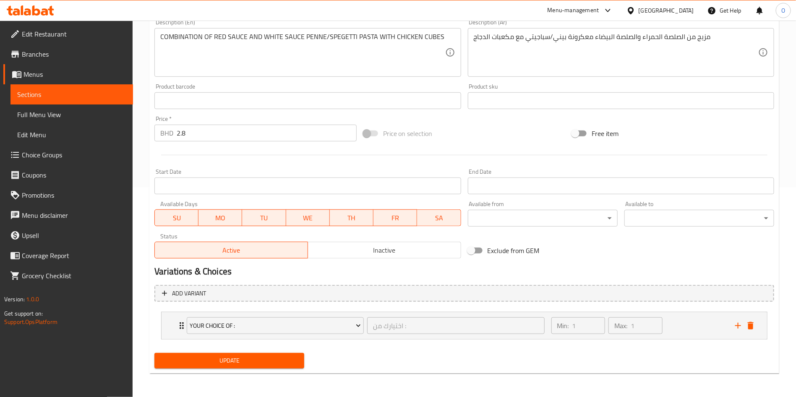
drag, startPoint x: 281, startPoint y: 363, endPoint x: 333, endPoint y: 282, distance: 96.3
click at [281, 362] on span "Update" at bounding box center [229, 361] width 136 height 10
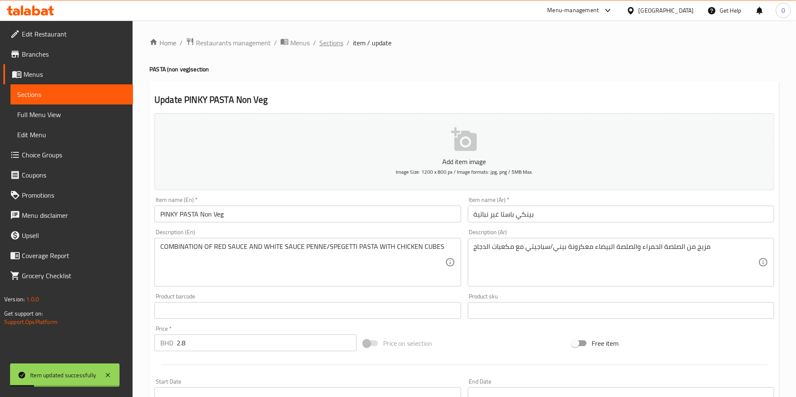
click at [331, 39] on span "Sections" at bounding box center [332, 43] width 24 height 10
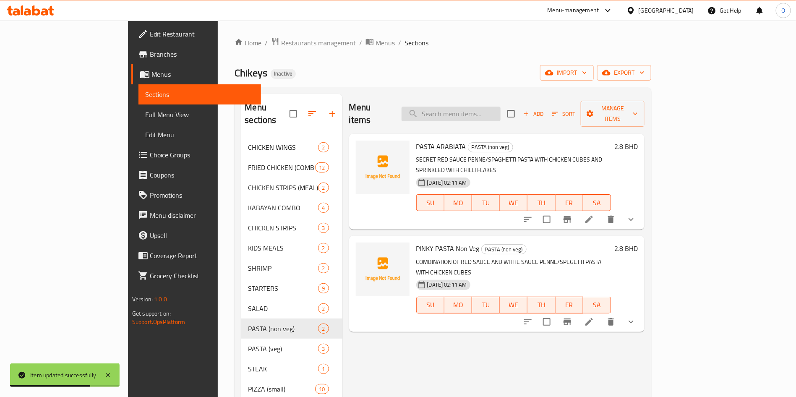
click at [495, 107] on input "search" at bounding box center [451, 114] width 99 height 15
paste input "PINKY PASTA"
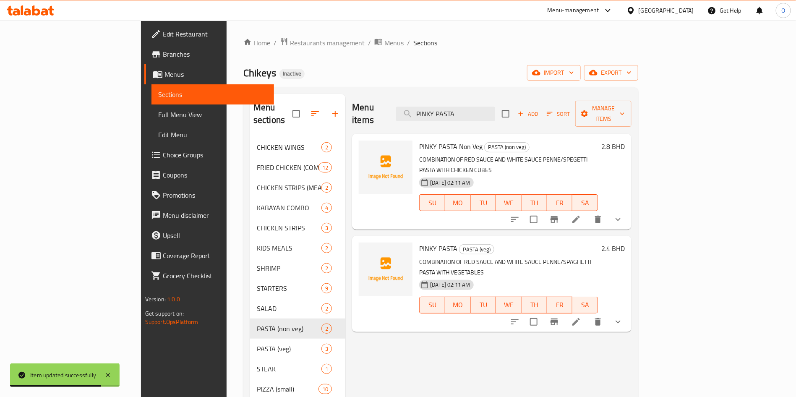
type input "PINKY PASTA"
click at [500, 72] on div "Chikeys Inactive import export" at bounding box center [441, 73] width 395 height 16
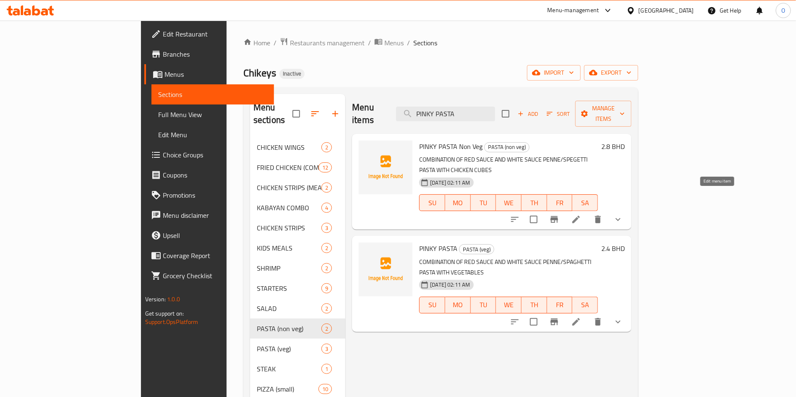
click at [582, 215] on icon at bounding box center [576, 220] width 10 height 10
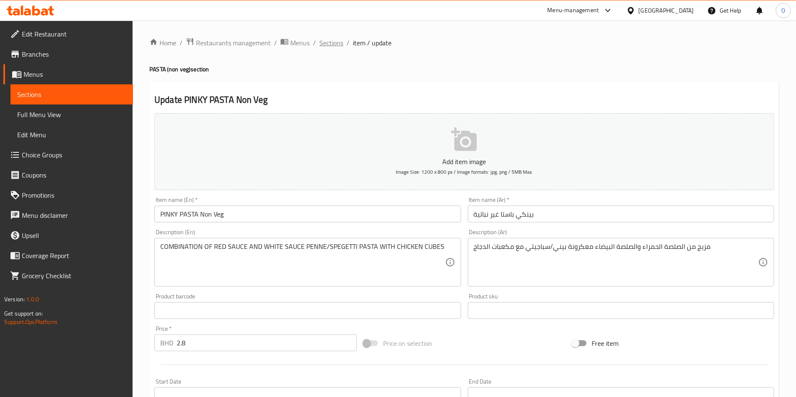
click at [335, 41] on span "Sections" at bounding box center [332, 43] width 24 height 10
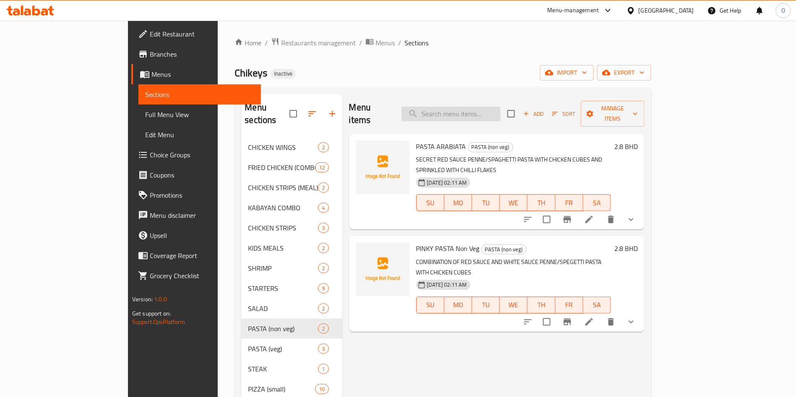
click at [501, 112] on input "search" at bounding box center [451, 114] width 99 height 15
paste input "PASTA ARABIATA"
type input "PASTA ARABIATA"
click at [505, 68] on div "Chikeys Inactive import export" at bounding box center [443, 73] width 417 height 16
click at [595, 215] on icon at bounding box center [589, 220] width 10 height 10
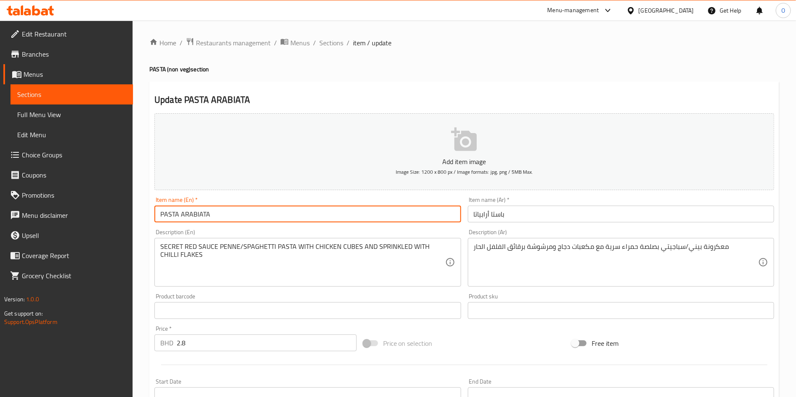
click at [295, 217] on input "PASTA ARABIATA" at bounding box center [308, 214] width 306 height 17
type input "PASTA ARABIATA Non Vegetable"
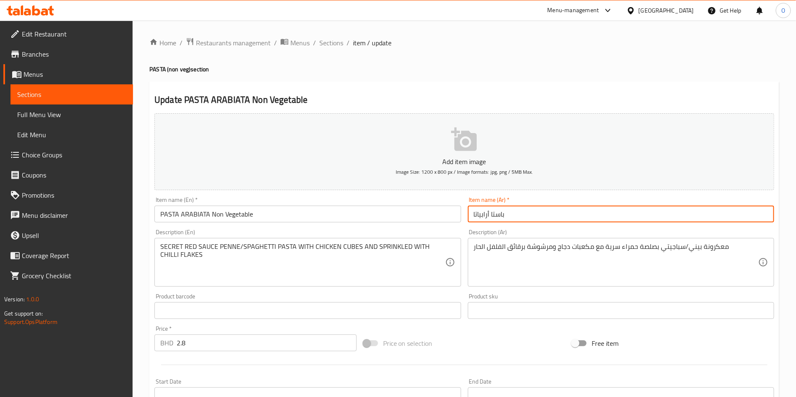
click at [424, 91] on div "Update PASTA ARABIATA Non Vegetable Add item image Image Size: 1200 x 800 px / …" at bounding box center [464, 332] width 630 height 503
click at [543, 217] on input "باستا أرابياتا" at bounding box center [621, 214] width 306 height 17
type input "باستا أرابياتا غير نباتية"
click at [531, 87] on div "Update PASTA ARABIATA Non Vegetable Add item image Image Size: 1200 x 800 px / …" at bounding box center [464, 332] width 630 height 503
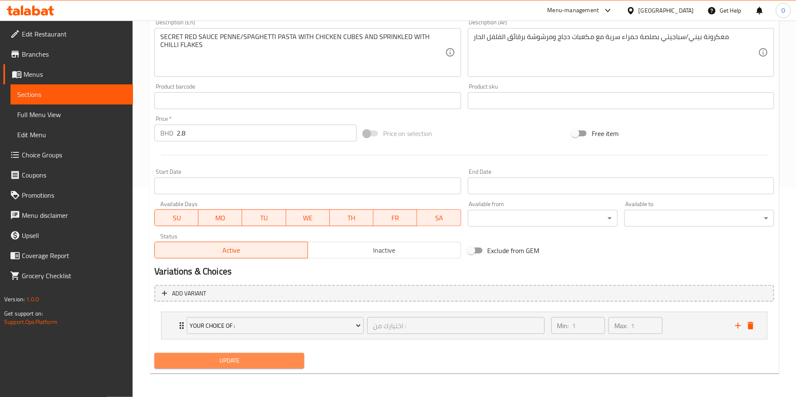
click at [274, 368] on button "Update" at bounding box center [230, 361] width 150 height 16
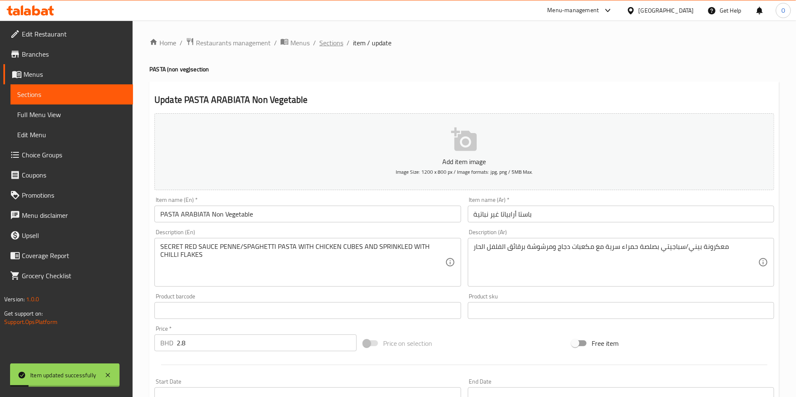
click at [332, 43] on span "Sections" at bounding box center [332, 43] width 24 height 10
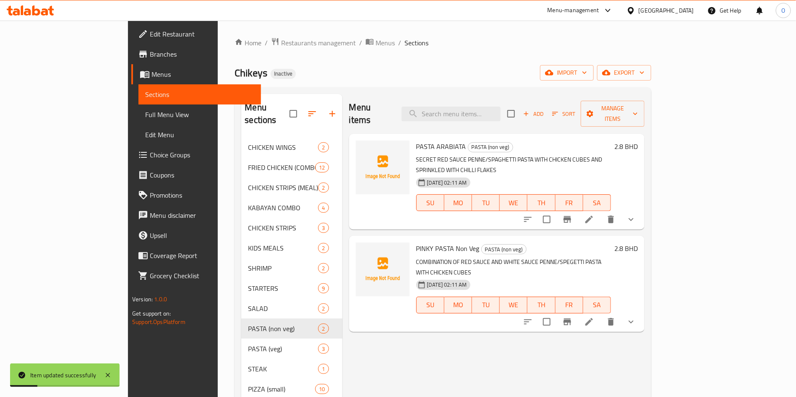
click at [475, 62] on div "Home / Restaurants management / Menus / Sections Chikeys Inactive import export…" at bounding box center [443, 267] width 417 height 461
click at [642, 210] on button "show more" at bounding box center [631, 220] width 20 height 20
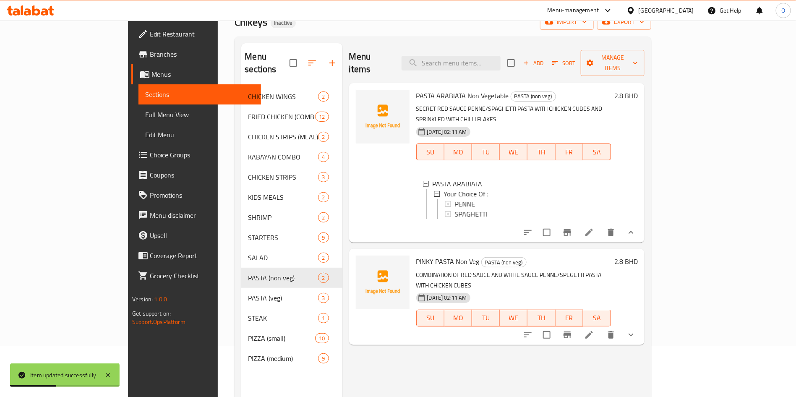
scroll to position [118, 0]
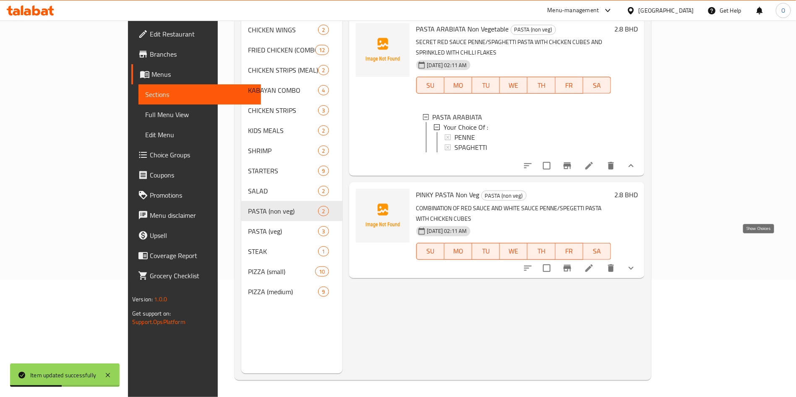
click at [637, 263] on icon "show more" at bounding box center [631, 268] width 10 height 10
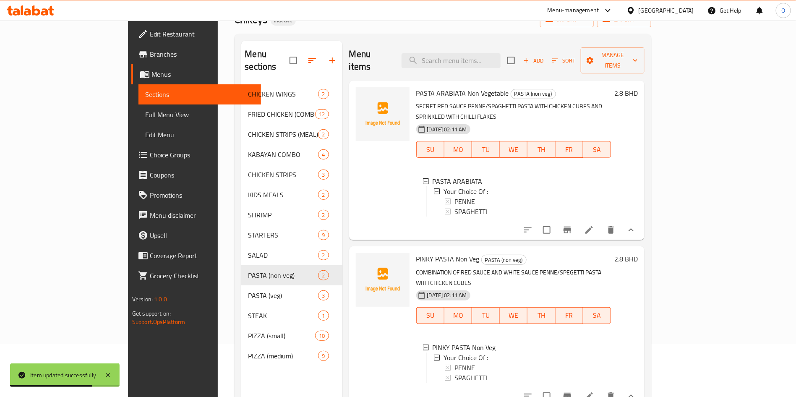
scroll to position [0, 0]
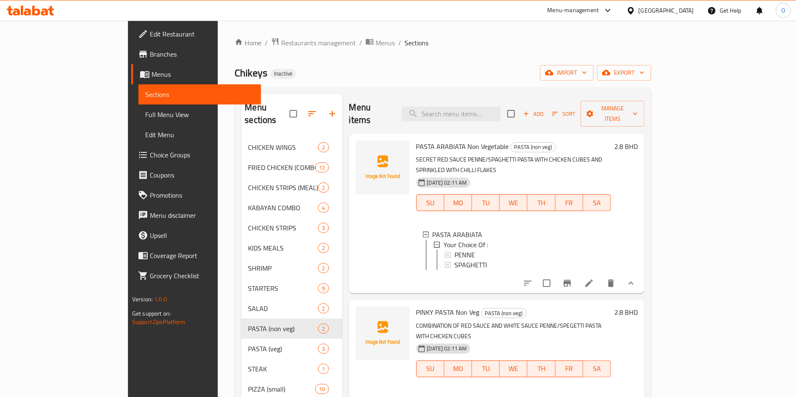
click at [411, 58] on div "Home / Restaurants management / Menus / Sections Chikeys Inactive import export…" at bounding box center [443, 267] width 417 height 461
click at [145, 110] on span "Full Menu View" at bounding box center [199, 115] width 109 height 10
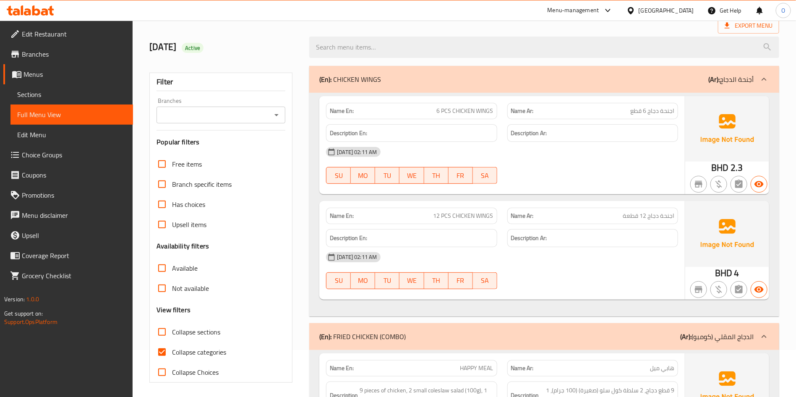
scroll to position [126, 0]
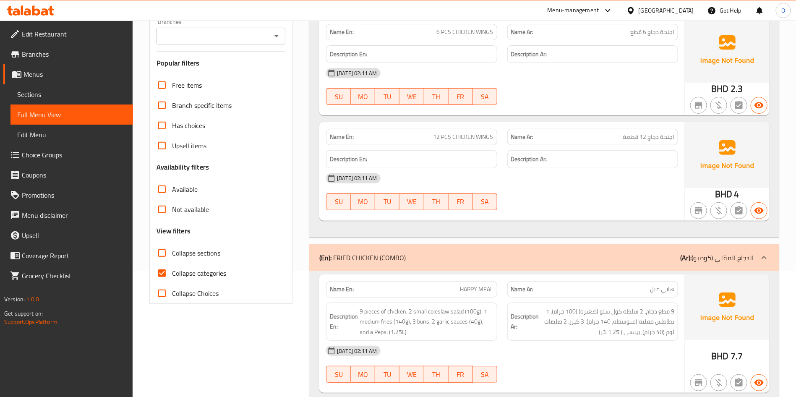
click at [203, 278] on span "Collapse categories" at bounding box center [199, 273] width 54 height 10
click at [172, 280] on input "Collapse categories" at bounding box center [162, 273] width 20 height 20
checkbox input "false"
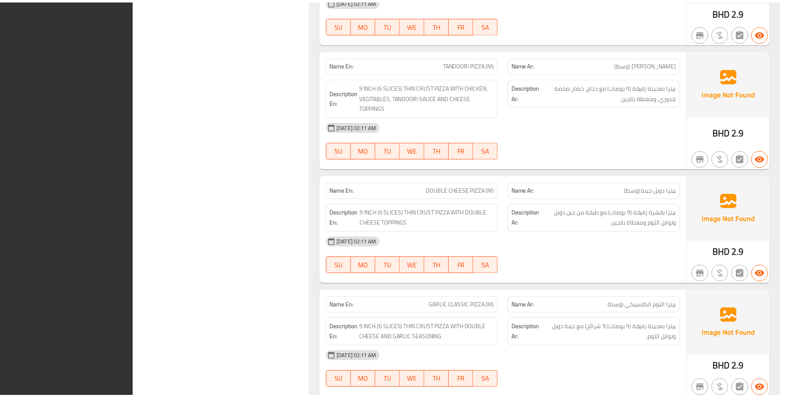
scroll to position [8518, 0]
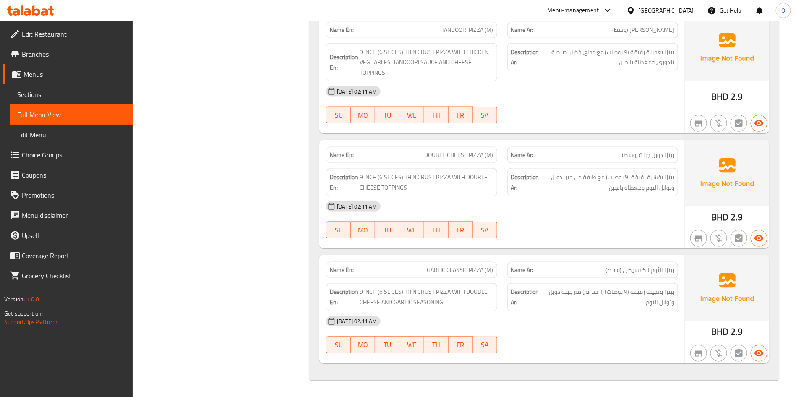
click at [44, 50] on span "Branches" at bounding box center [74, 54] width 105 height 10
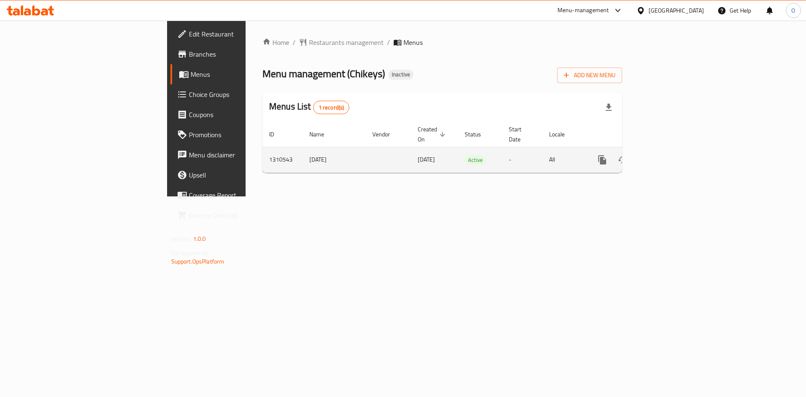
click at [668, 155] on icon "enhanced table" at bounding box center [663, 160] width 10 height 10
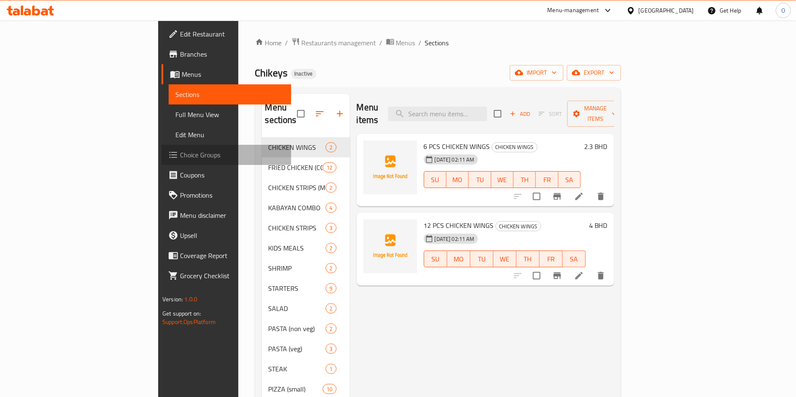
click at [180, 150] on span "Choice Groups" at bounding box center [232, 155] width 105 height 10
